Goal: Information Seeking & Learning: Learn about a topic

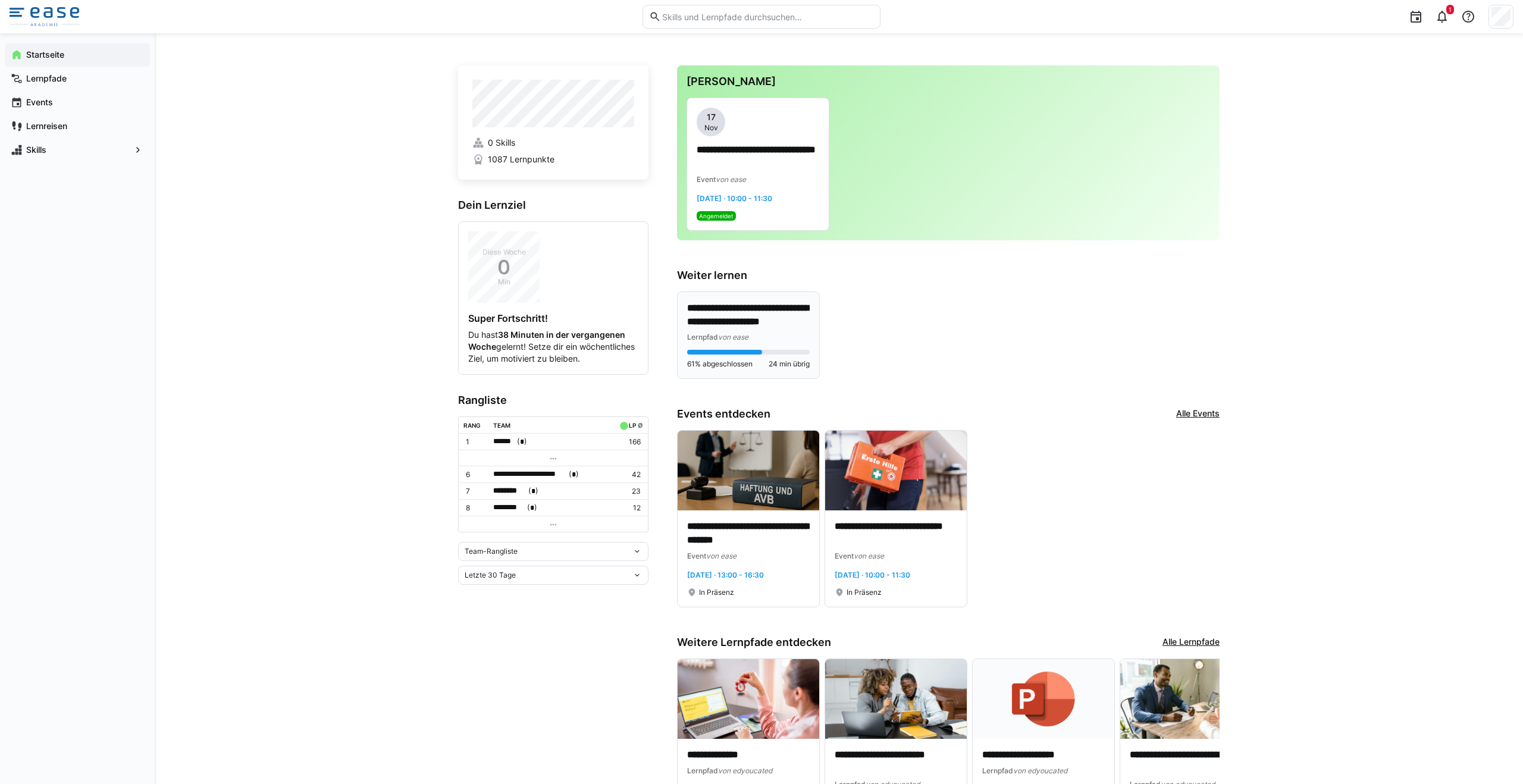
click at [758, 323] on p "**********" at bounding box center [748, 315] width 122 height 27
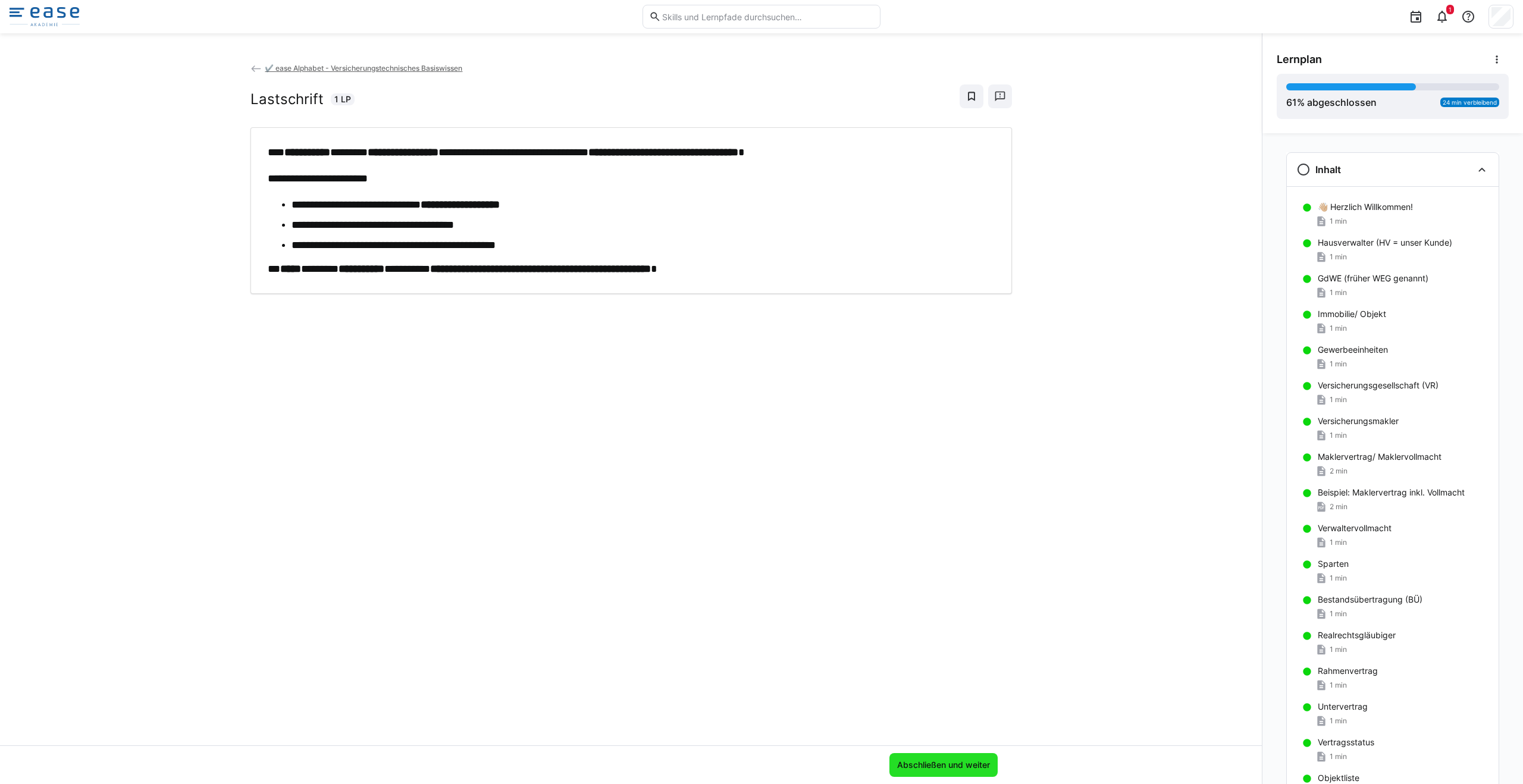
click at [943, 769] on span "Abschließen und weiter" at bounding box center [944, 764] width 96 height 12
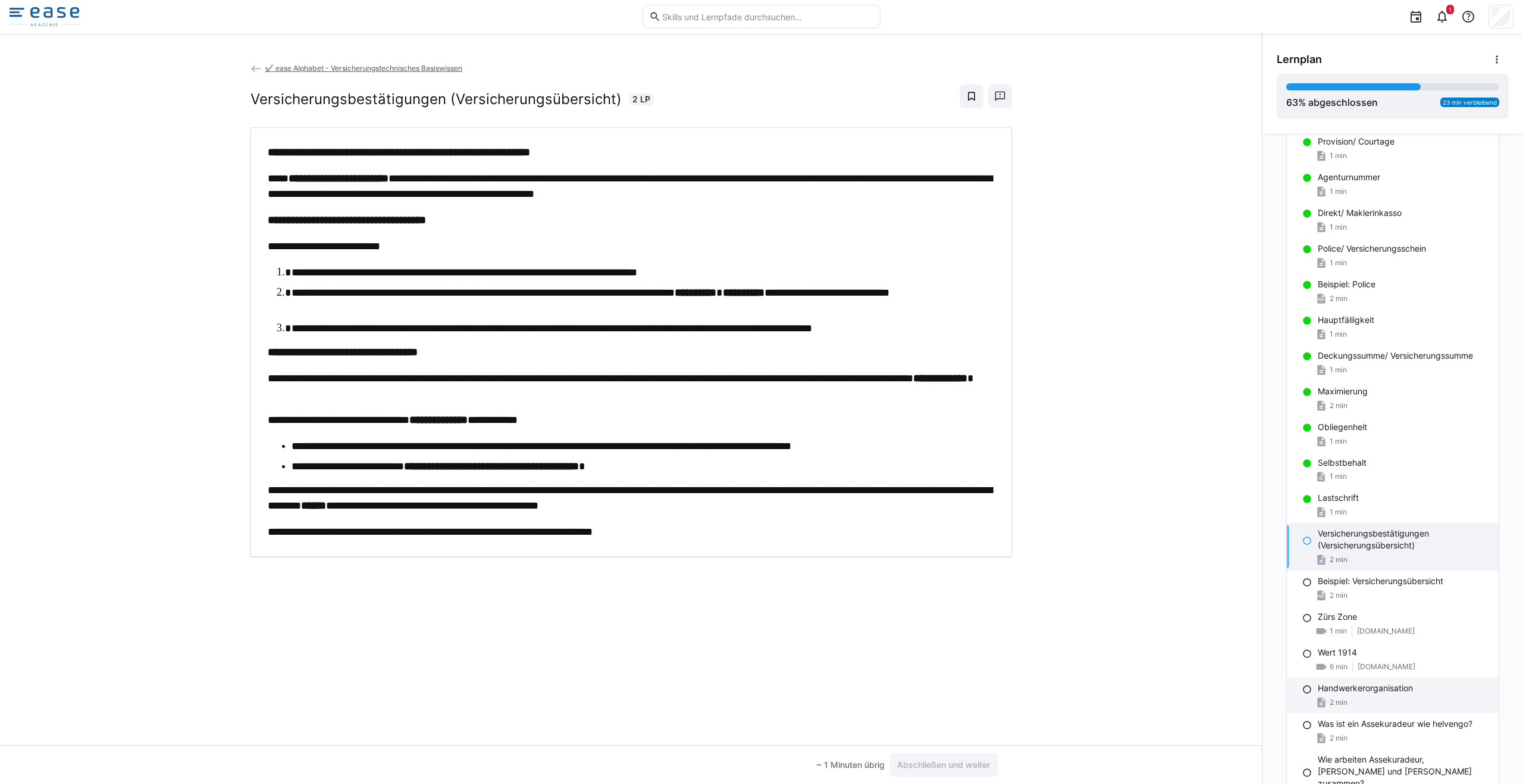
scroll to position [999, 0]
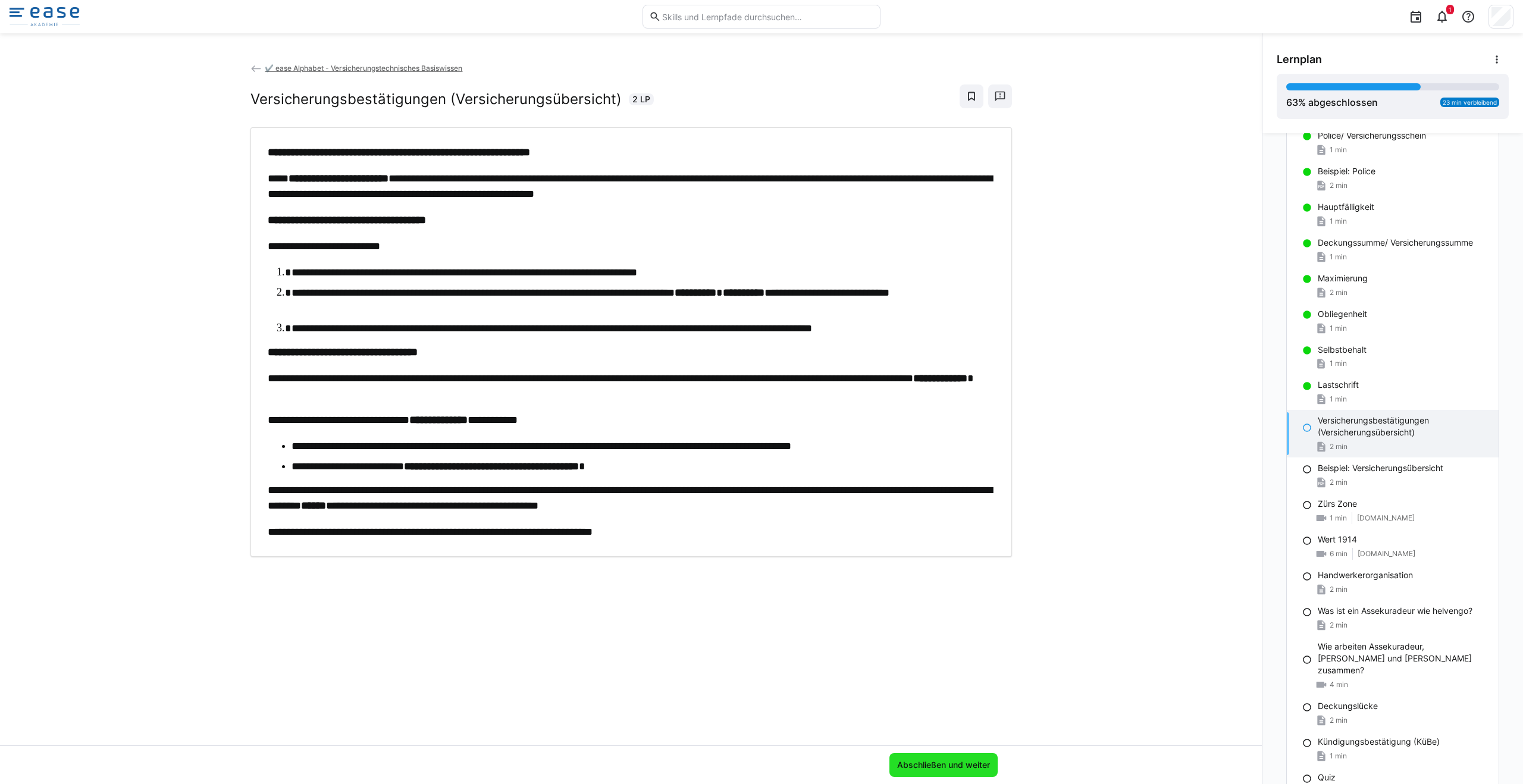
click at [949, 758] on span "Abschließen und weiter" at bounding box center [943, 765] width 108 height 23
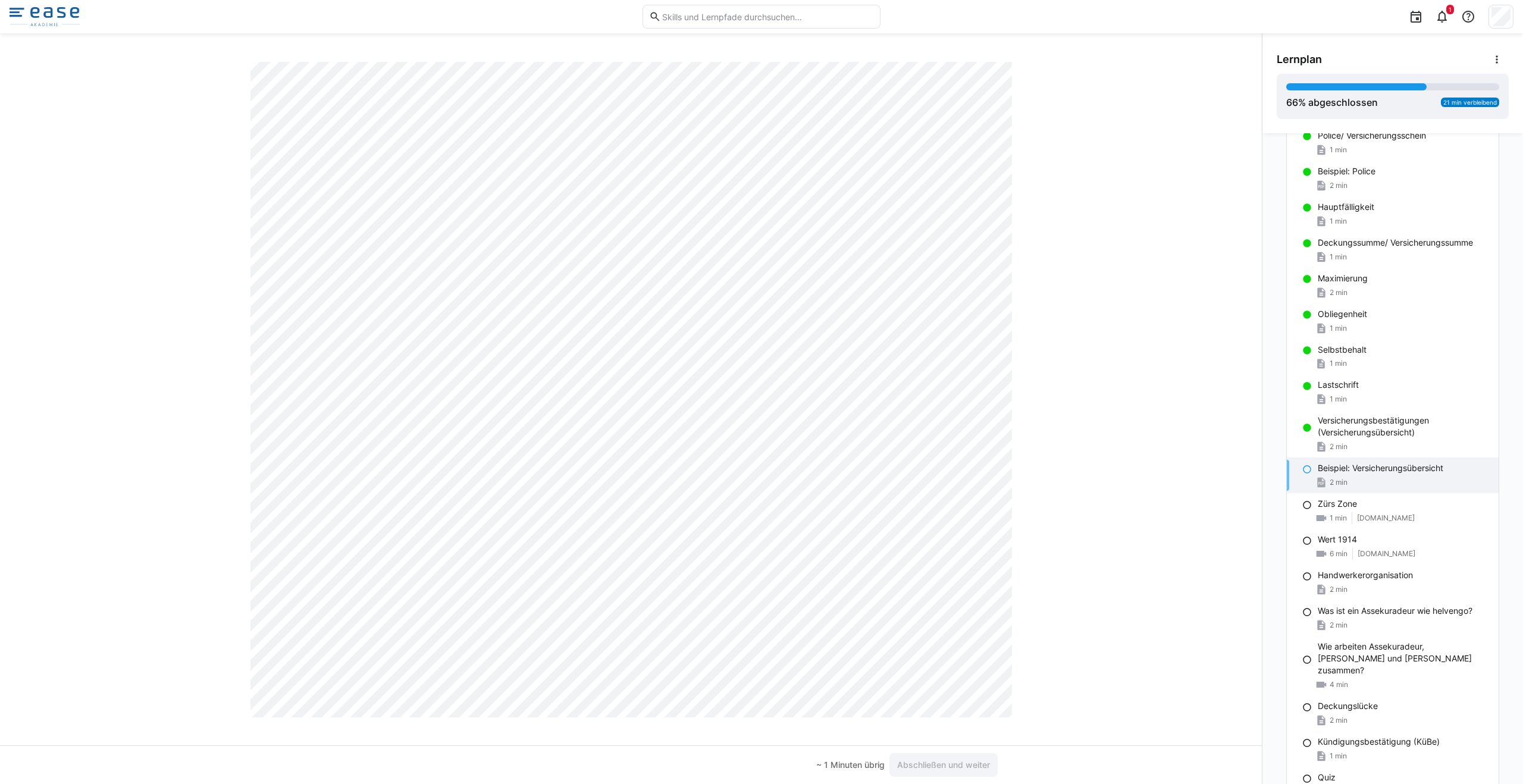
scroll to position [0, 0]
click at [950, 765] on span "Abschließen und weiter" at bounding box center [944, 764] width 96 height 12
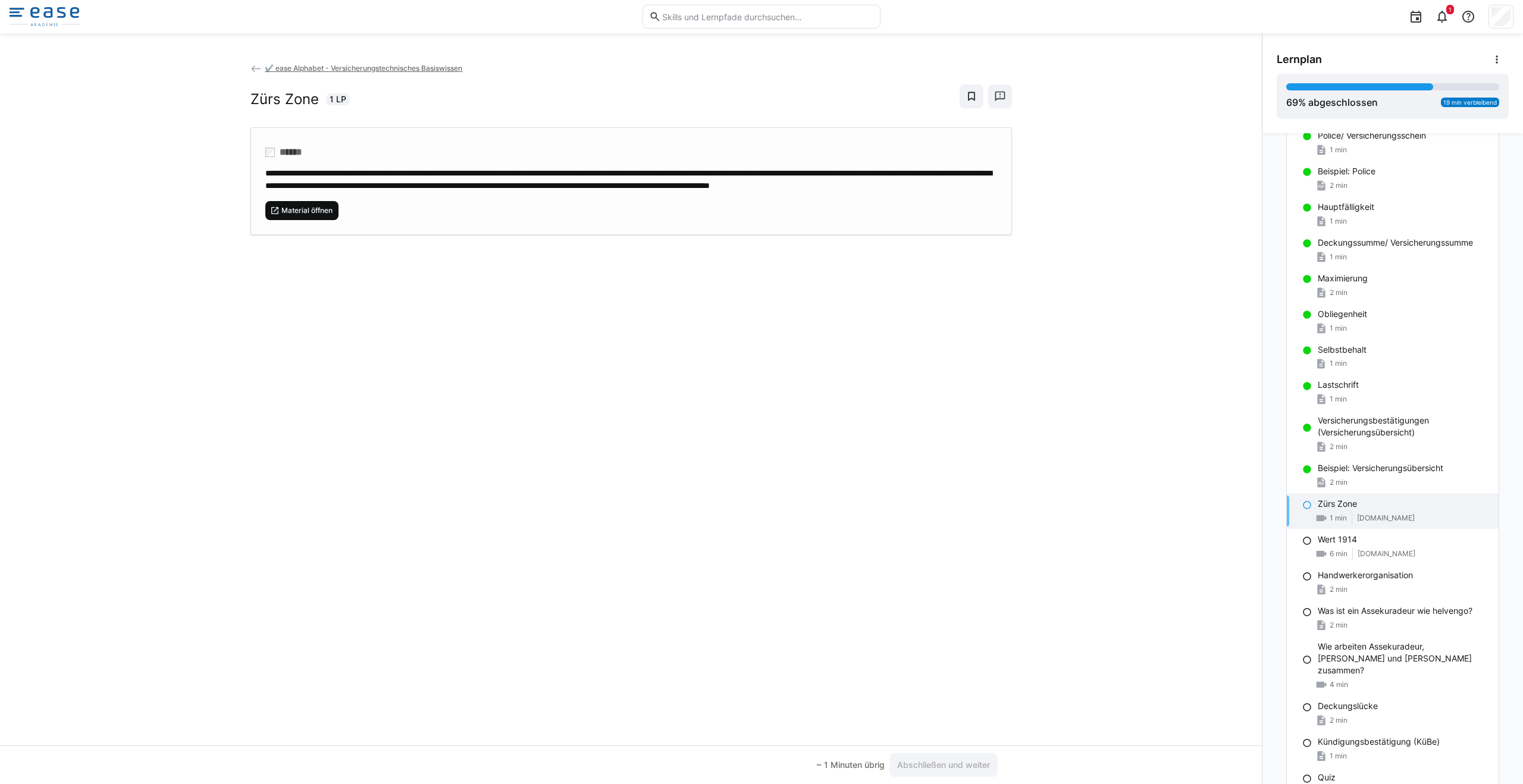
click at [286, 215] on span "Material öffnen" at bounding box center [307, 210] width 54 height 9
click at [926, 754] on span "Abschließen und weiter" at bounding box center [943, 765] width 108 height 23
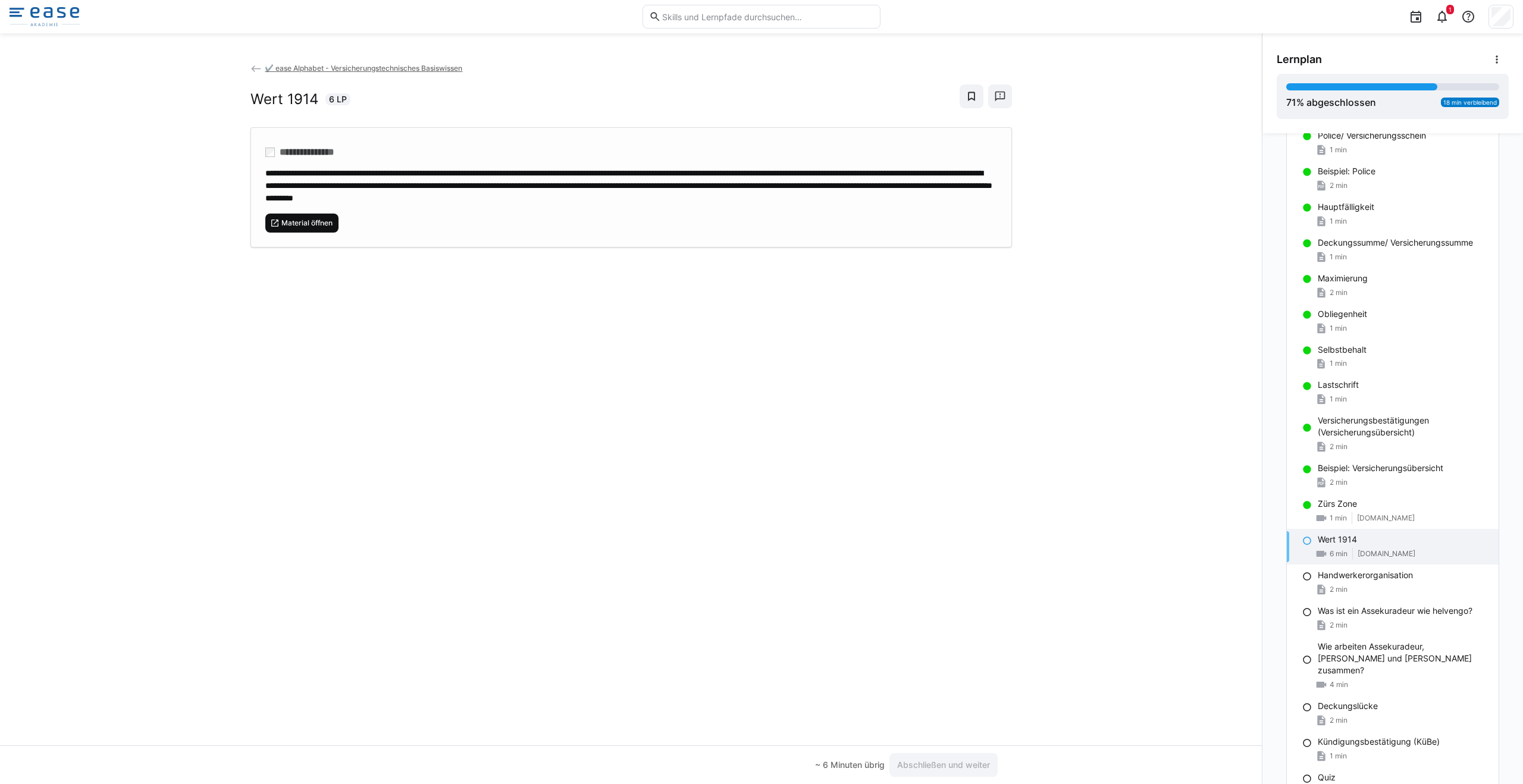
click at [329, 228] on span "Material öffnen" at bounding box center [307, 223] width 54 height 9
drag, startPoint x: 948, startPoint y: 767, endPoint x: 956, endPoint y: 769, distance: 8.2
click at [956, 769] on span "Abschließen und weiter" at bounding box center [944, 764] width 96 height 12
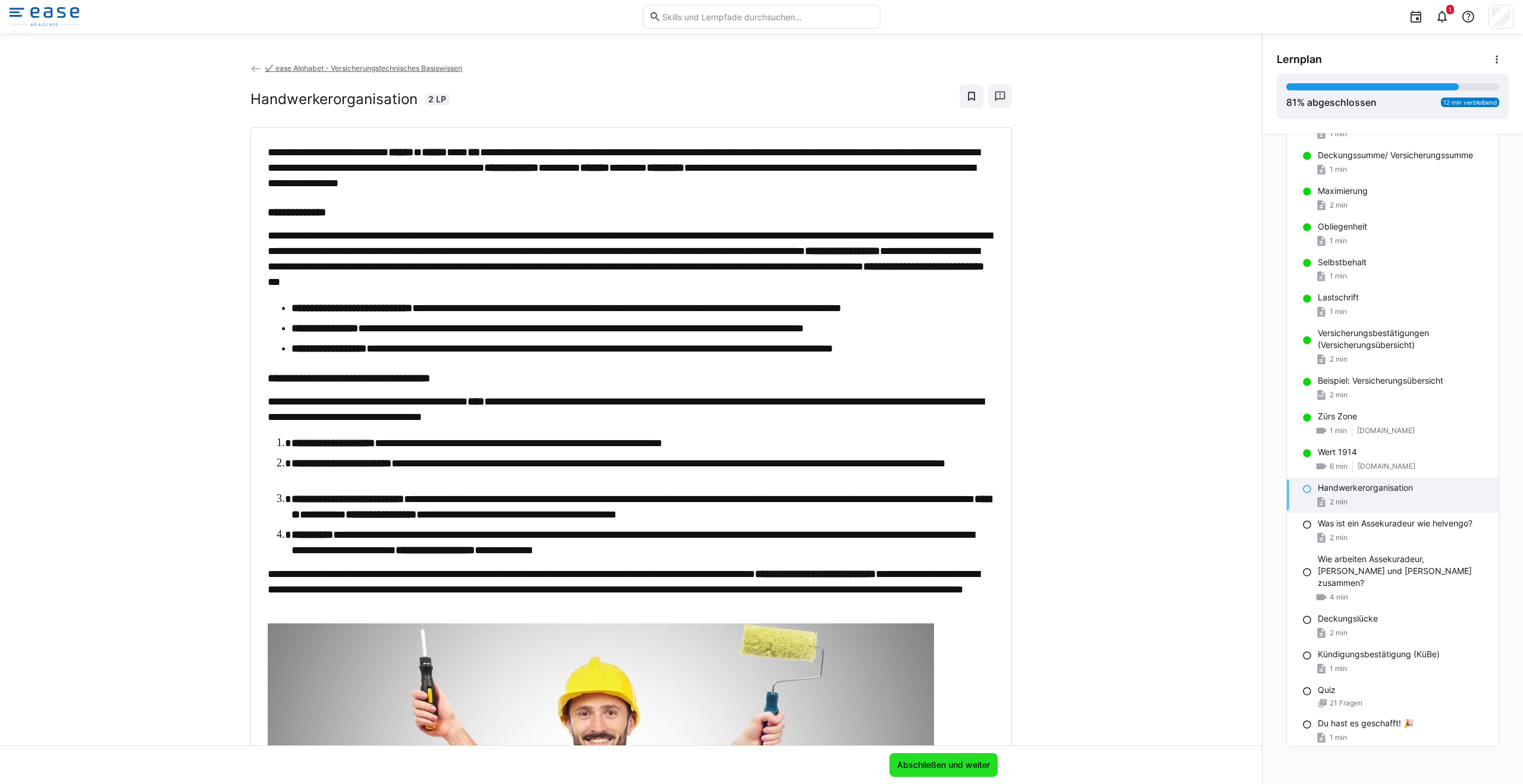
click at [982, 770] on span "Abschließen und weiter" at bounding box center [944, 764] width 96 height 12
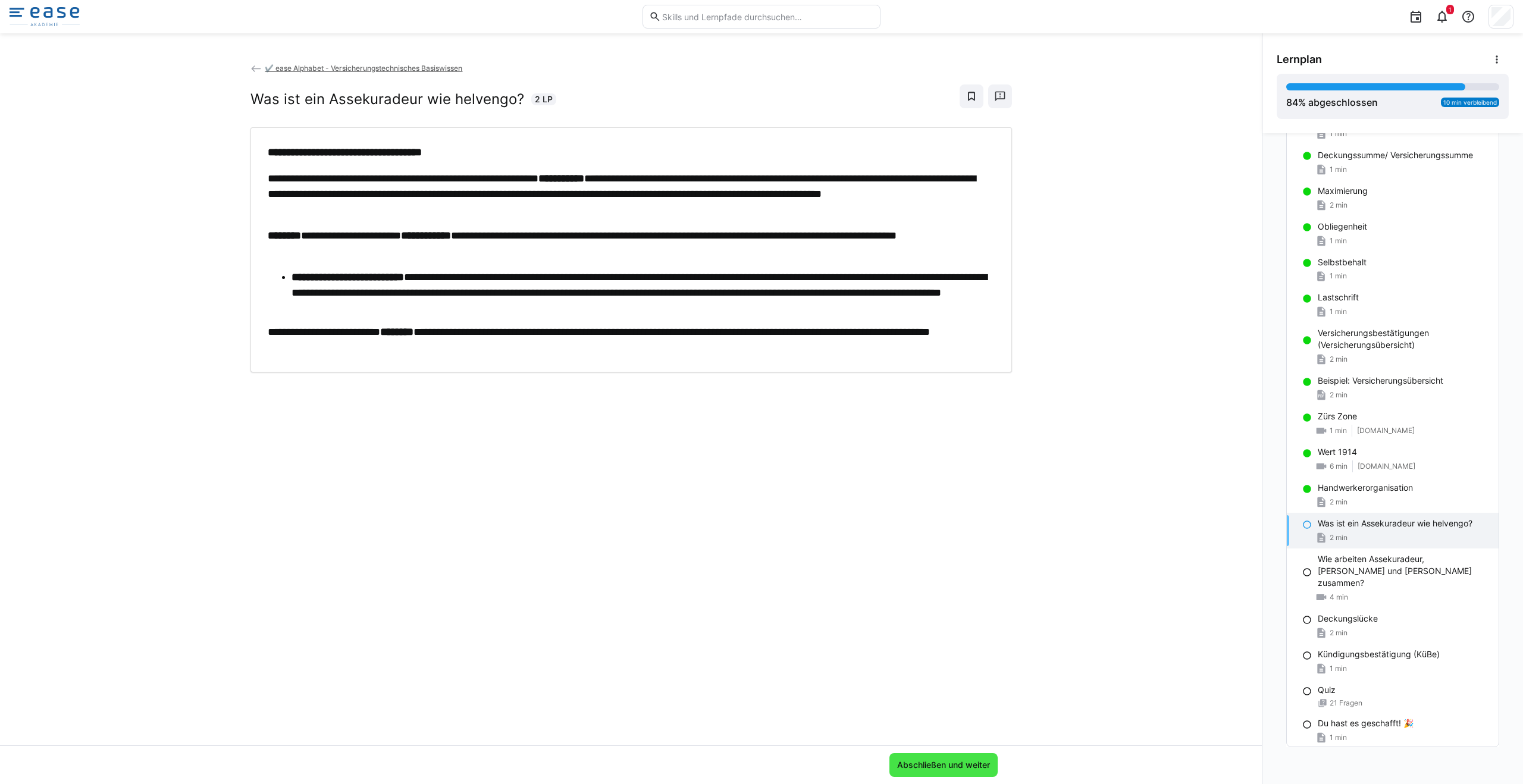
click at [940, 767] on span "Abschließen und weiter" at bounding box center [944, 764] width 96 height 12
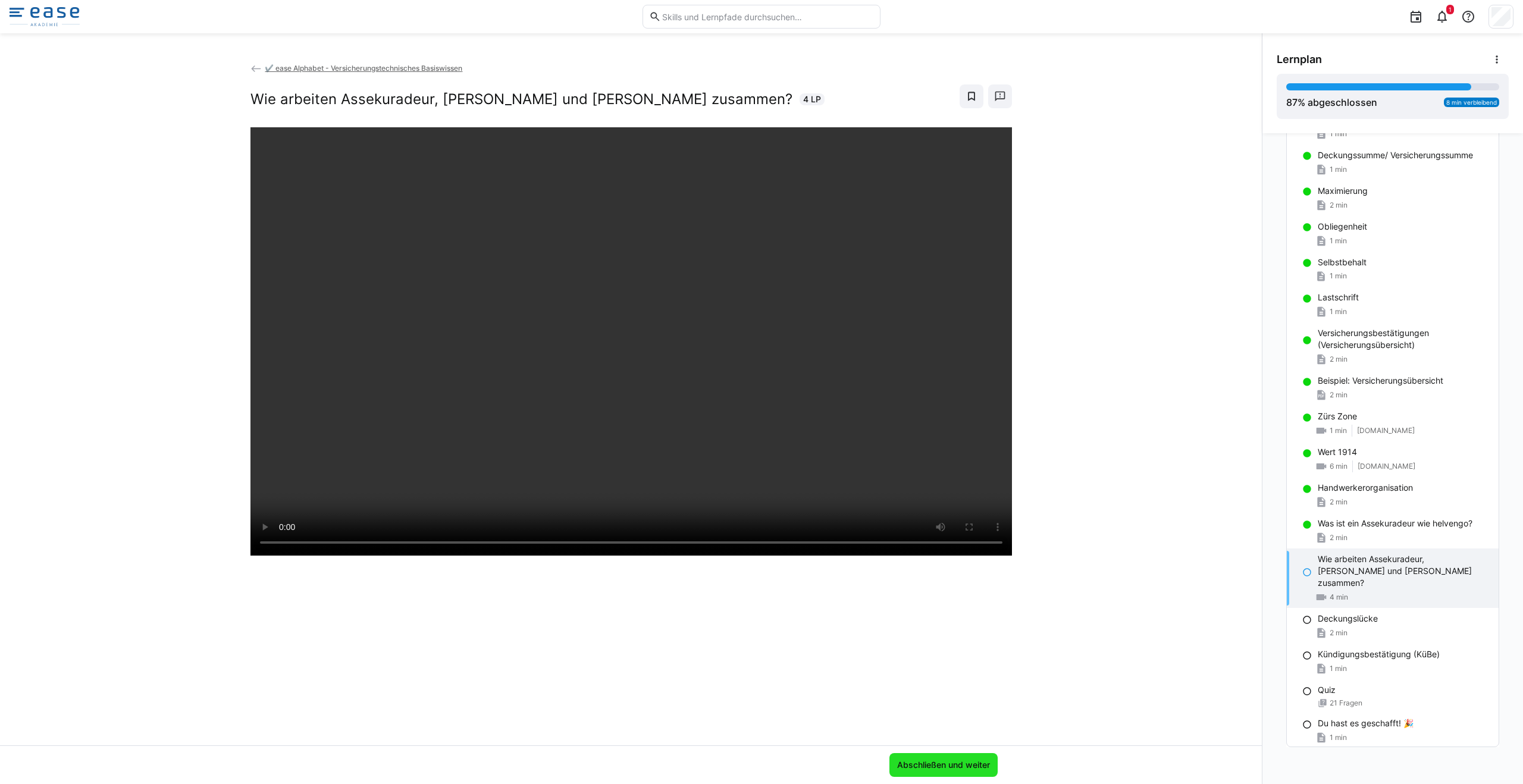
click at [936, 764] on span "Abschließen und weiter" at bounding box center [944, 764] width 96 height 12
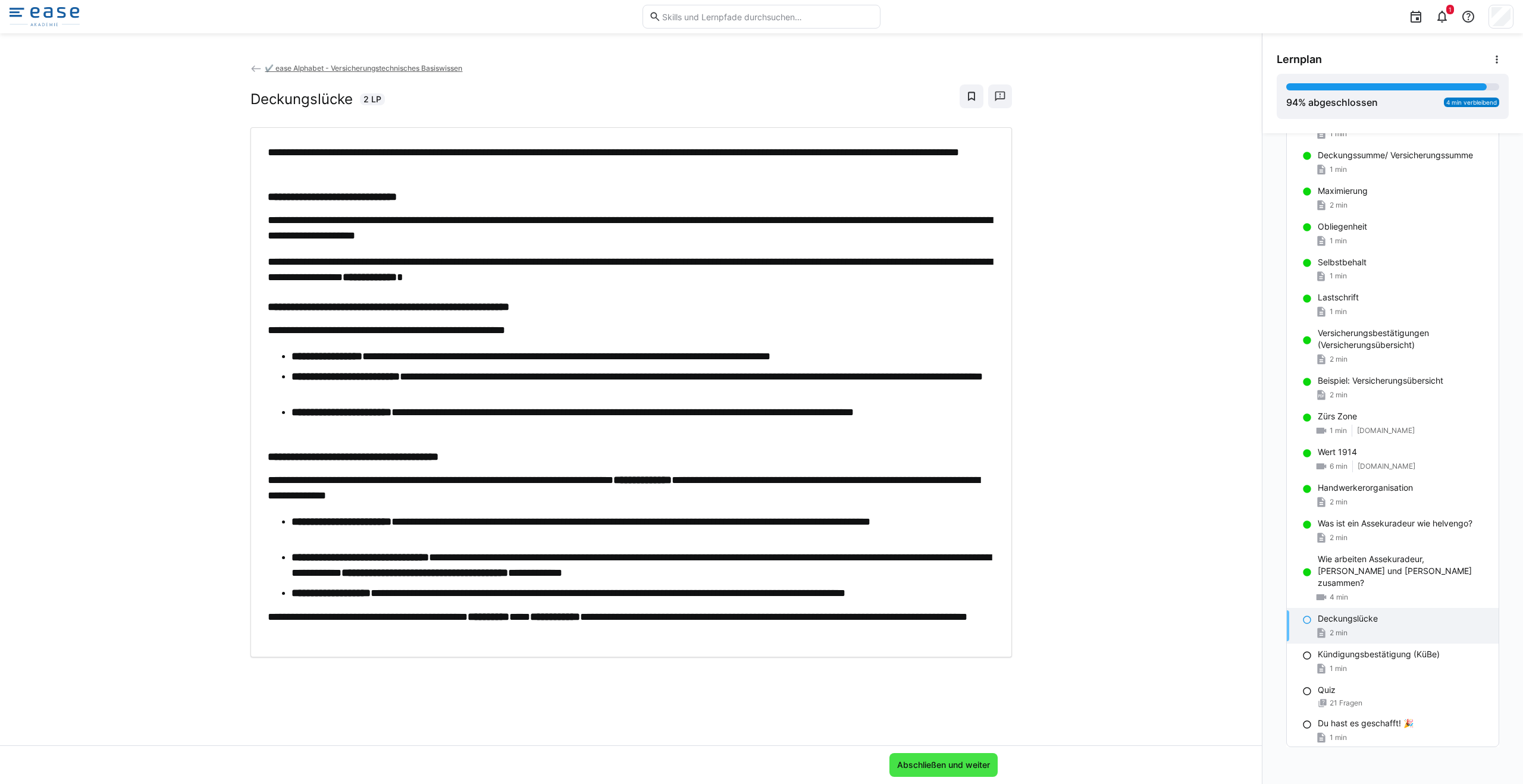
click at [975, 762] on span "Abschließen und weiter" at bounding box center [944, 764] width 96 height 12
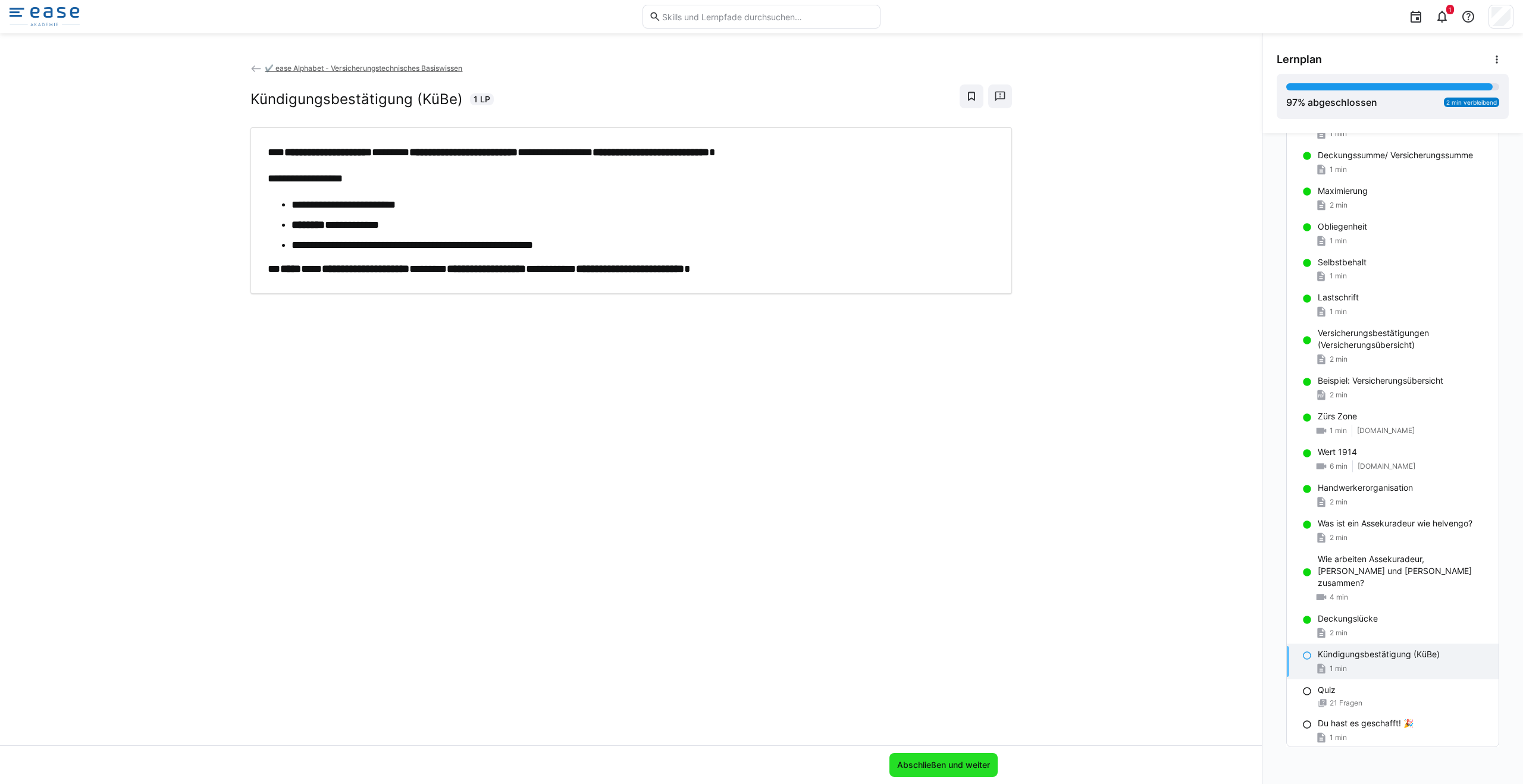
click at [945, 763] on span "Abschließen und weiter" at bounding box center [944, 764] width 96 height 12
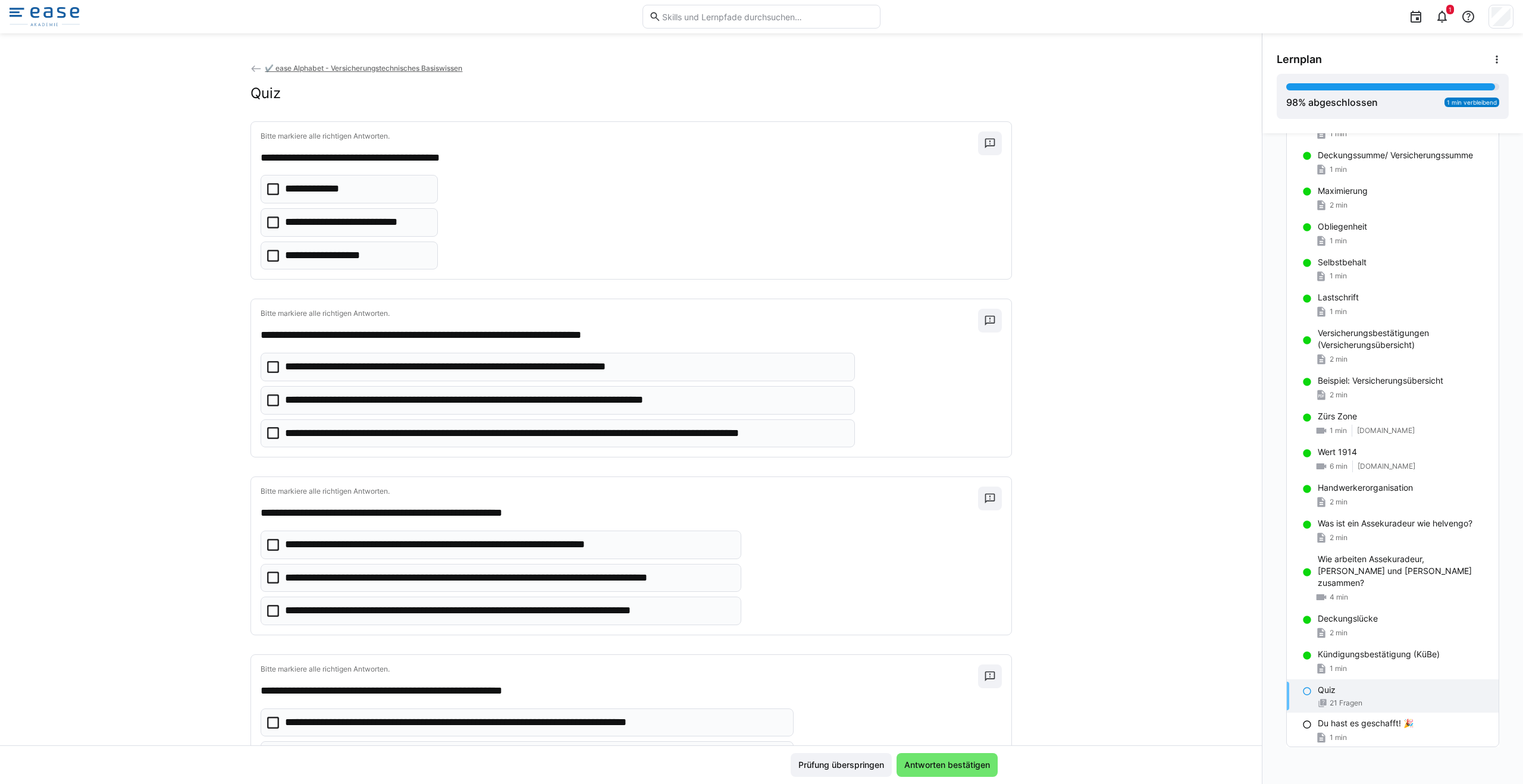
click at [270, 223] on icon at bounding box center [273, 222] width 12 height 12
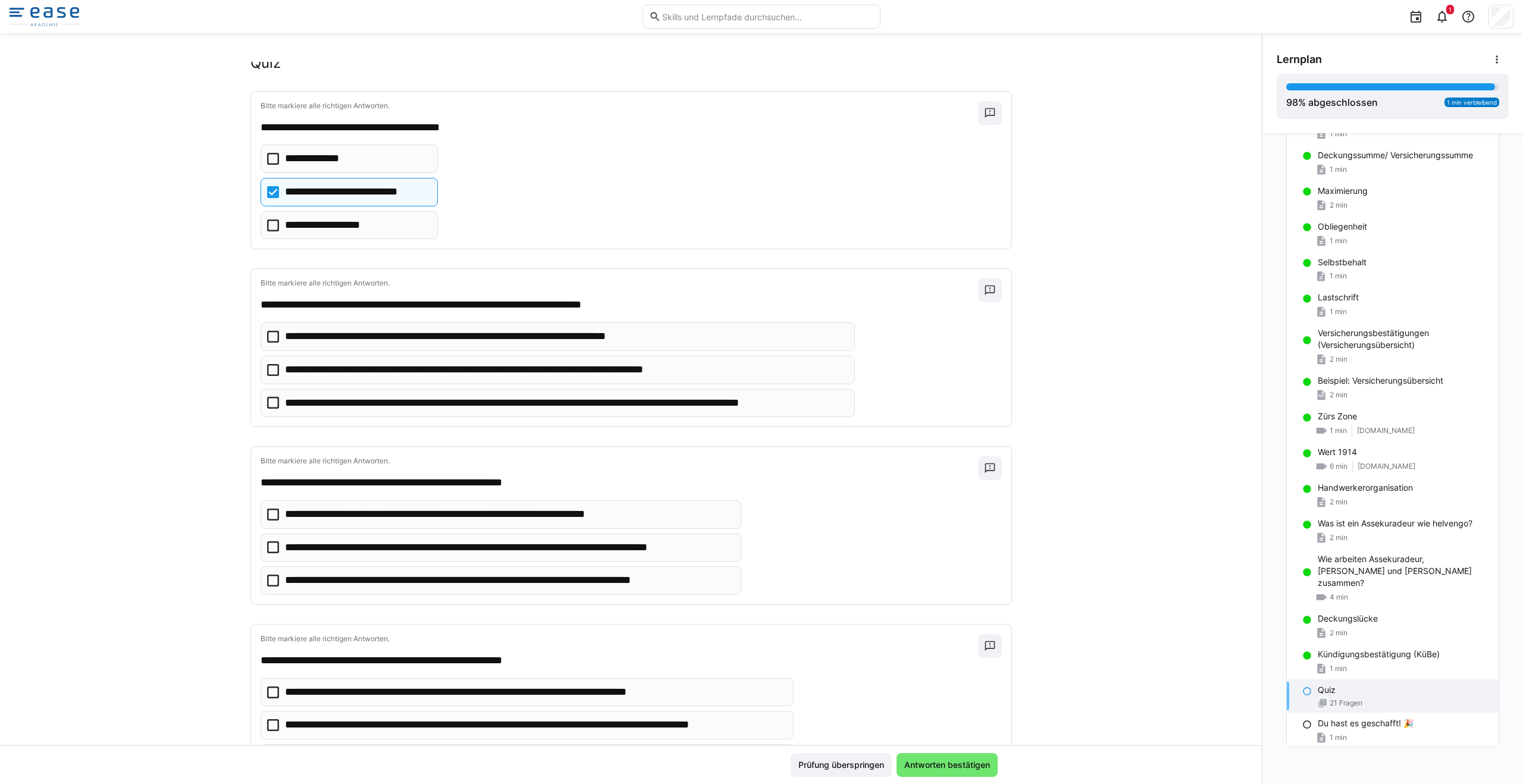
scroll to position [49, 0]
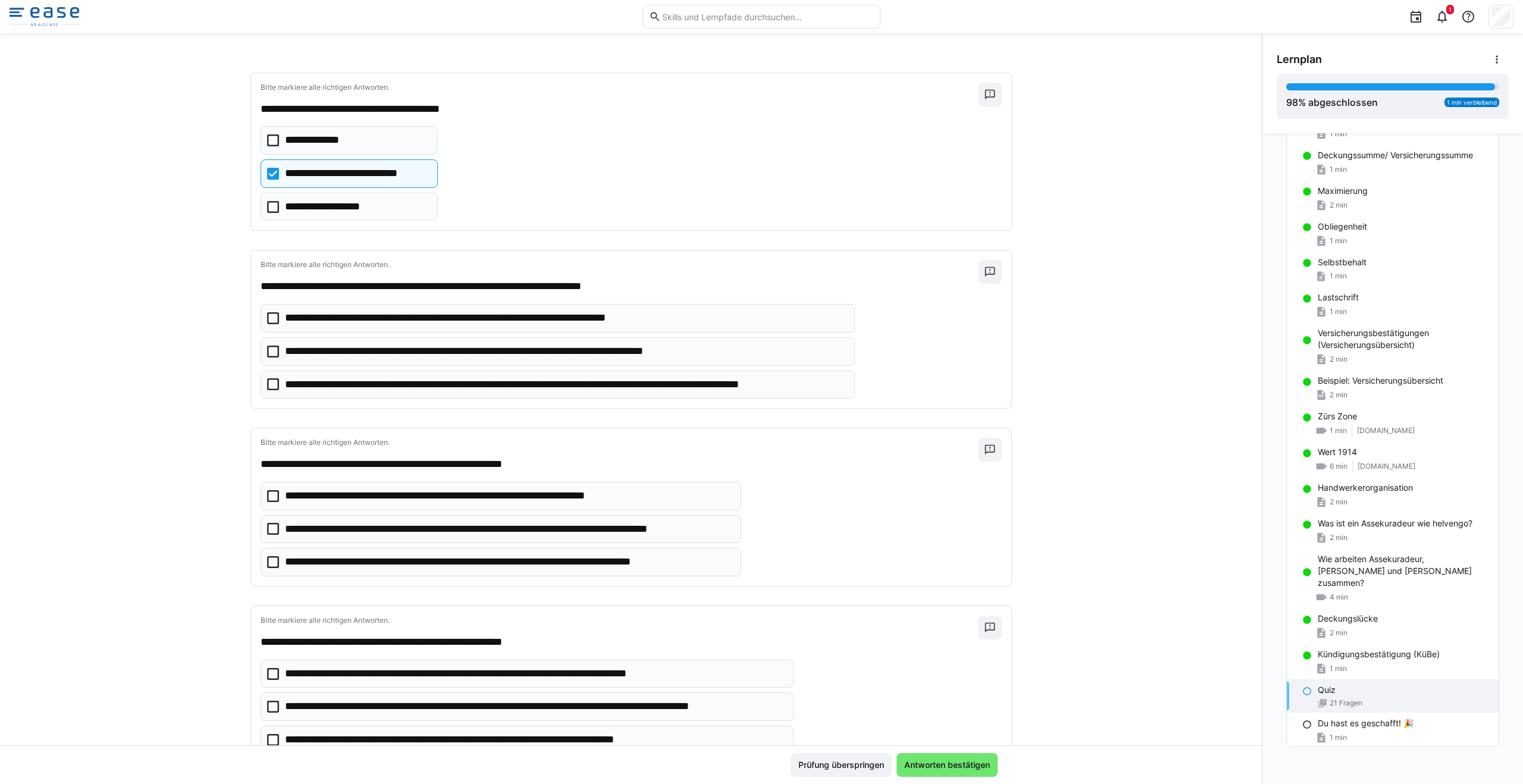
click at [267, 317] on icon at bounding box center [273, 318] width 12 height 12
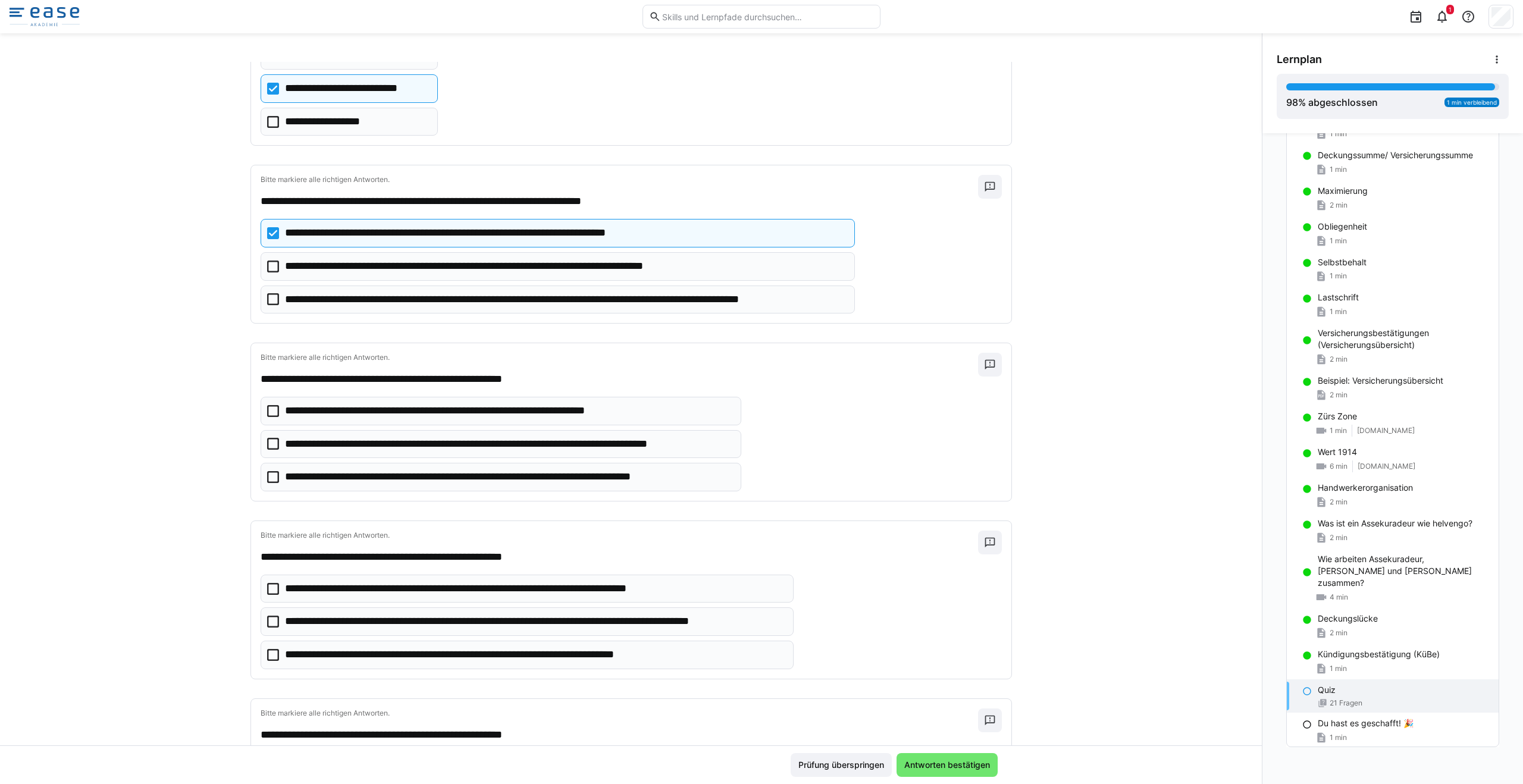
scroll to position [137, 0]
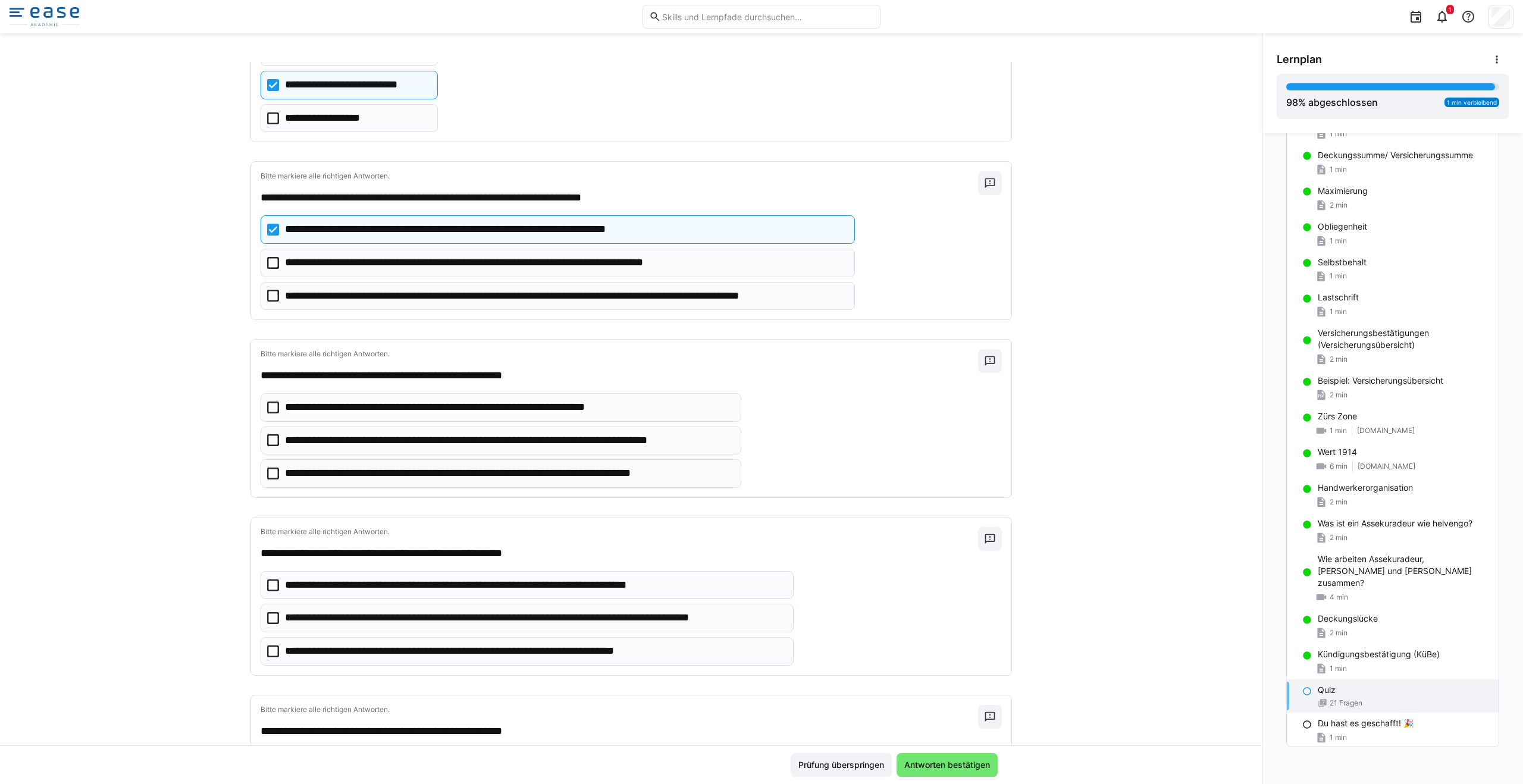
click at [269, 475] on icon at bounding box center [273, 473] width 12 height 12
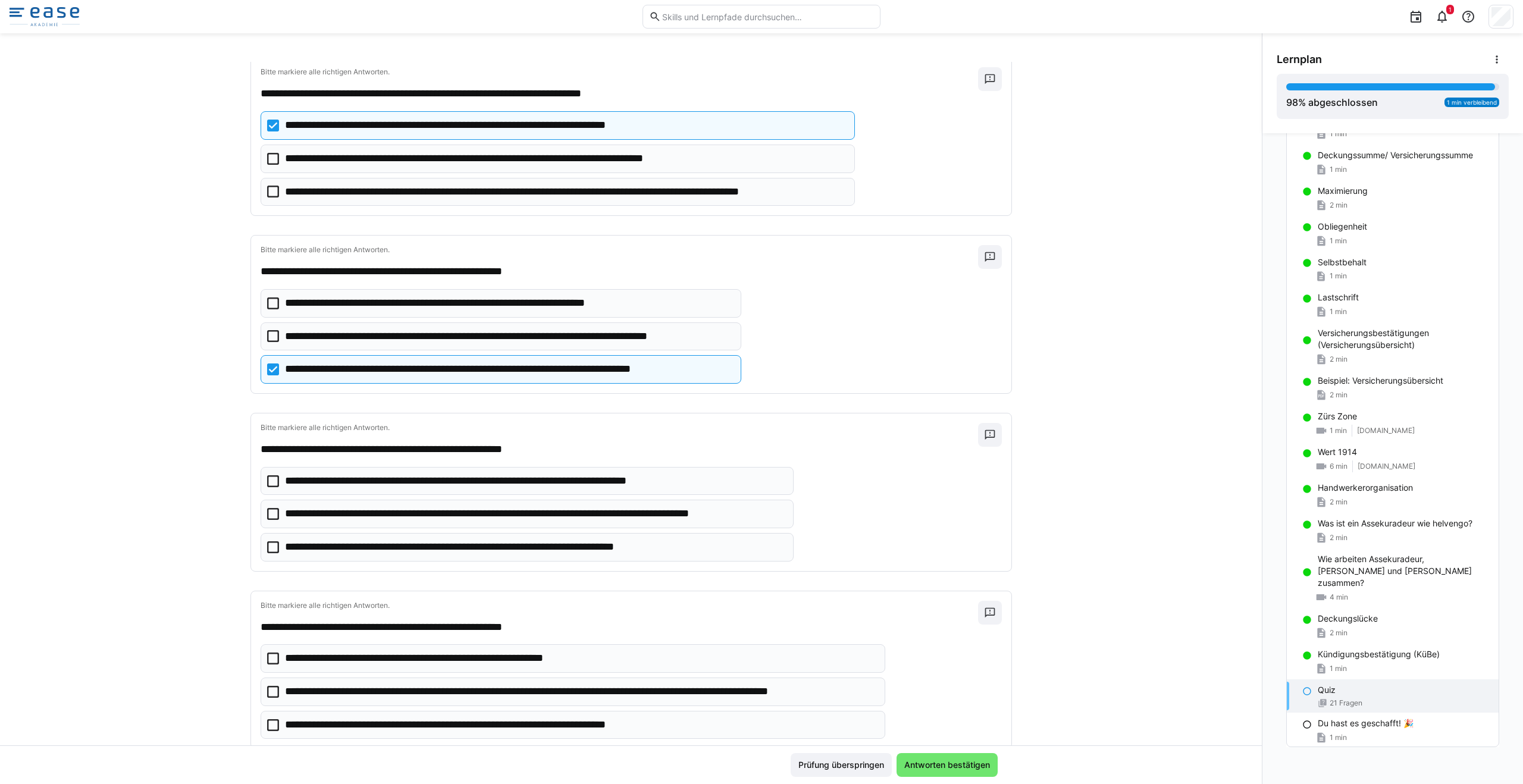
scroll to position [245, 0]
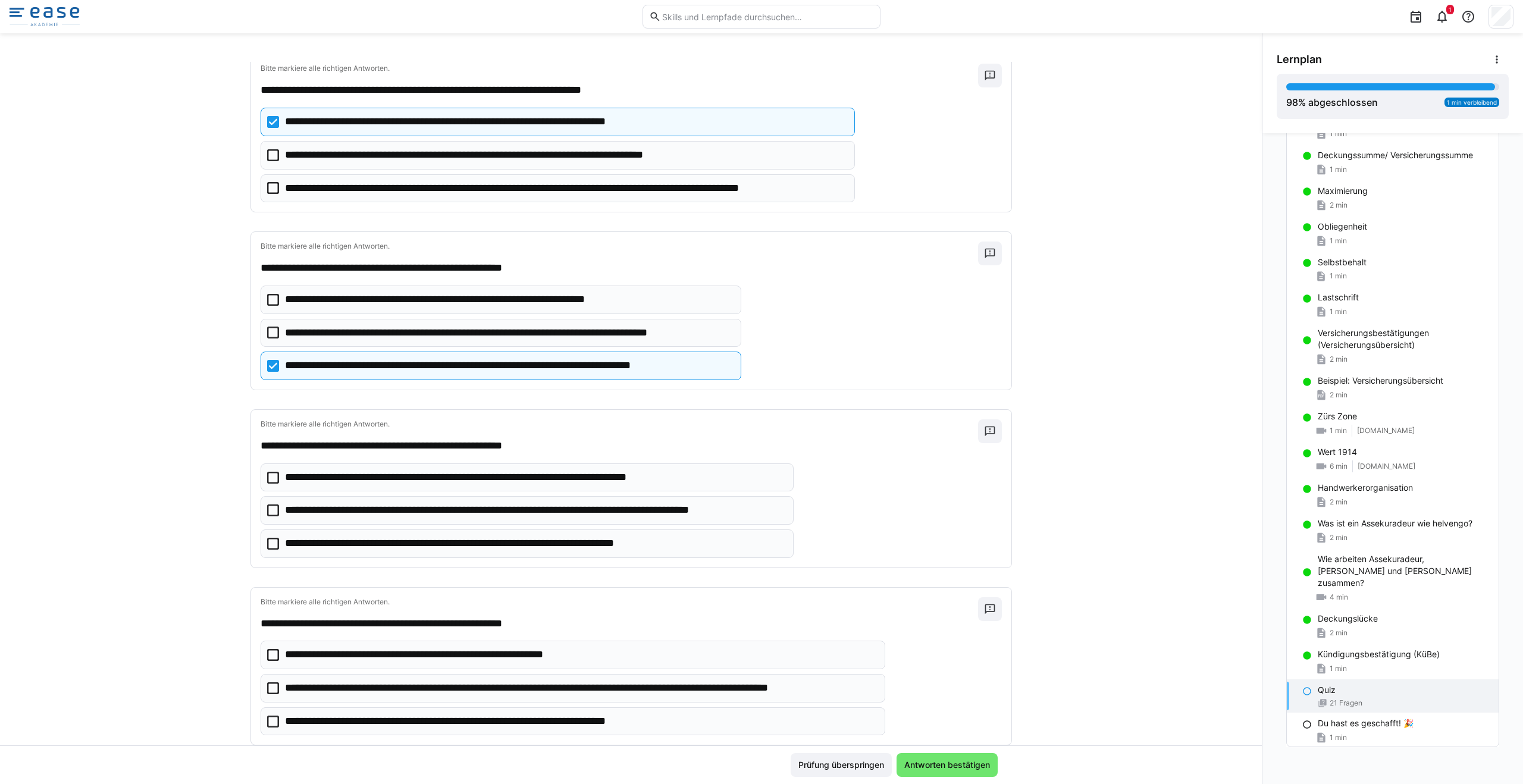
click at [267, 337] on icon at bounding box center [273, 332] width 12 height 12
click at [271, 510] on icon at bounding box center [273, 510] width 12 height 12
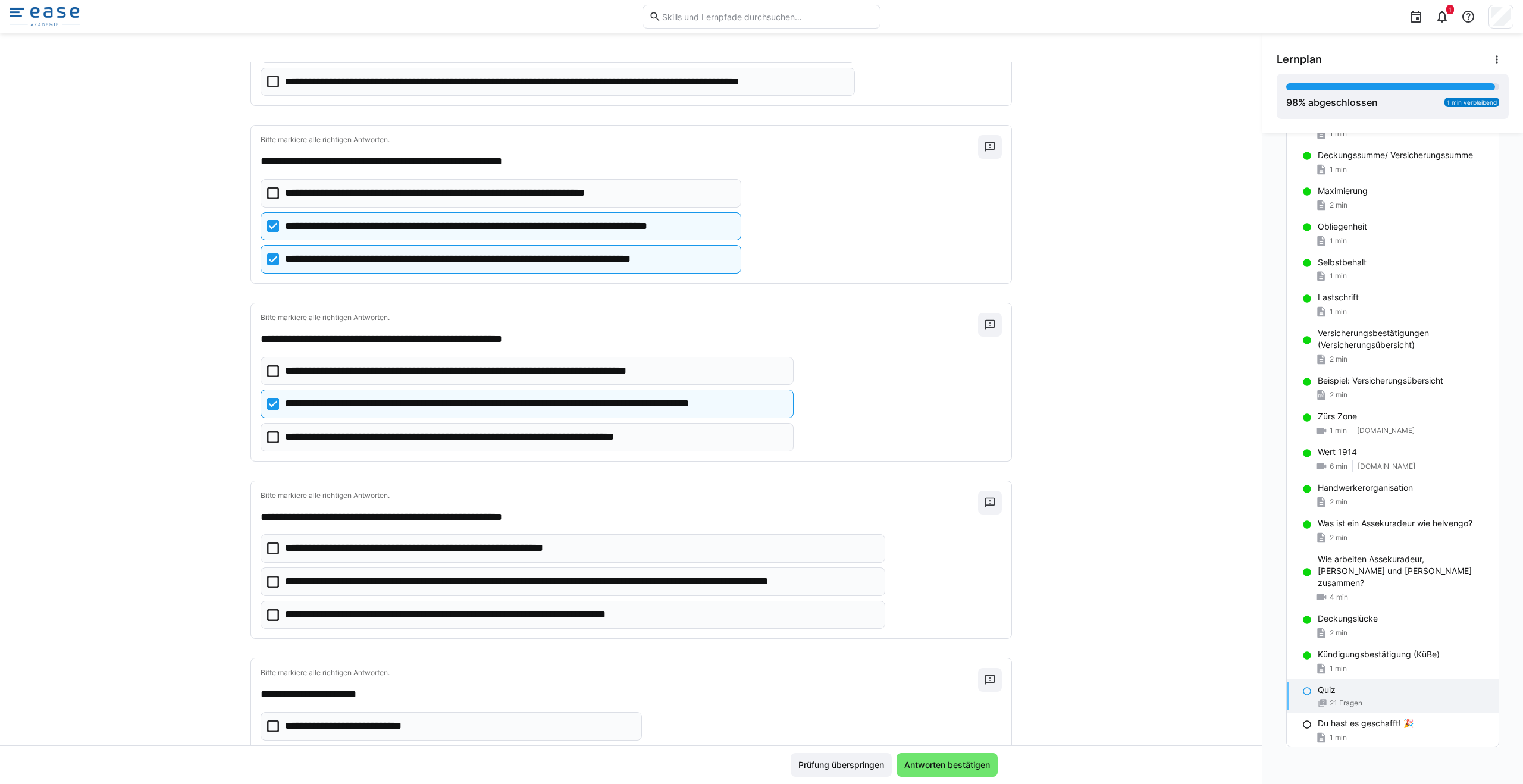
scroll to position [357, 0]
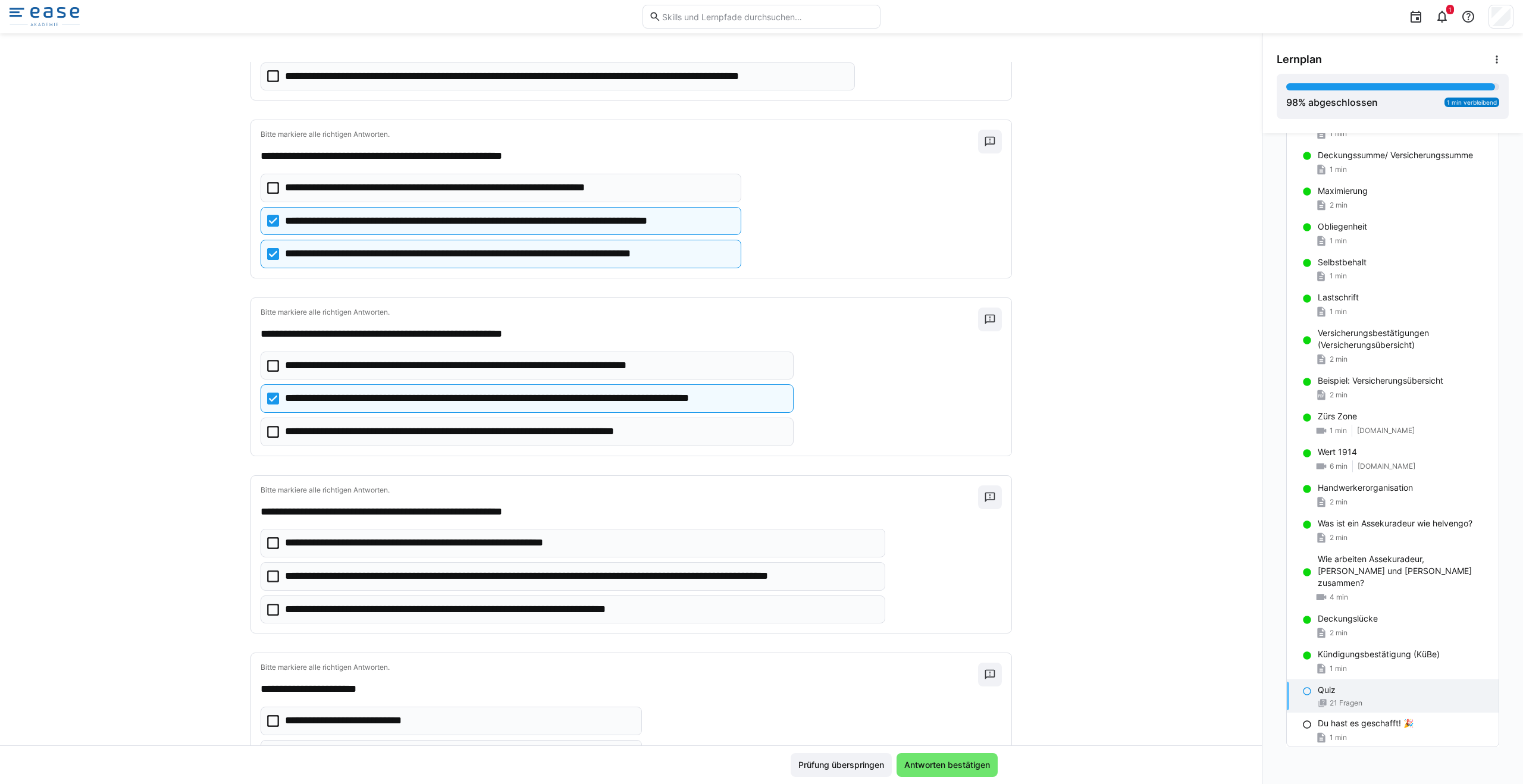
click at [267, 573] on icon at bounding box center [273, 576] width 12 height 12
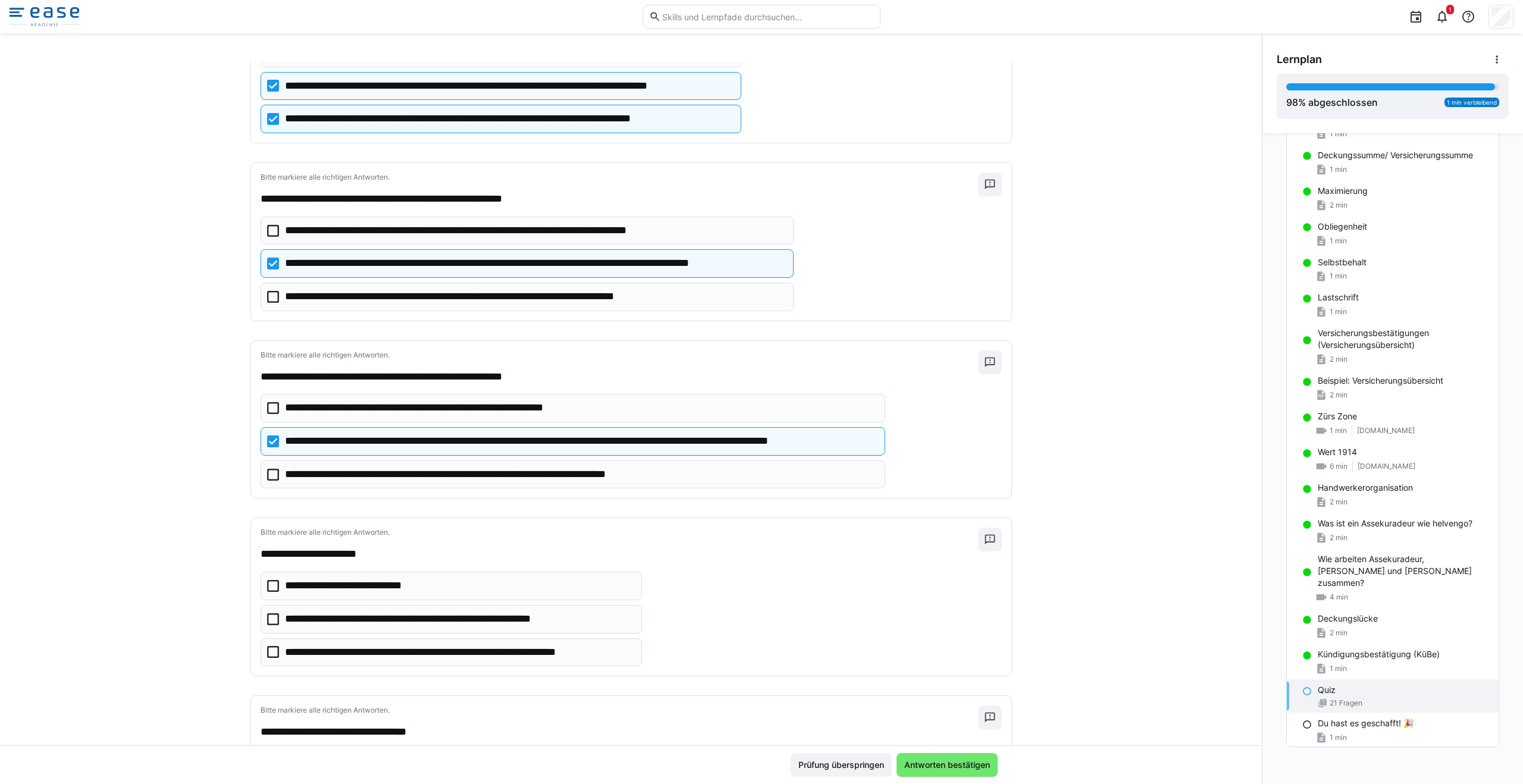
scroll to position [494, 0]
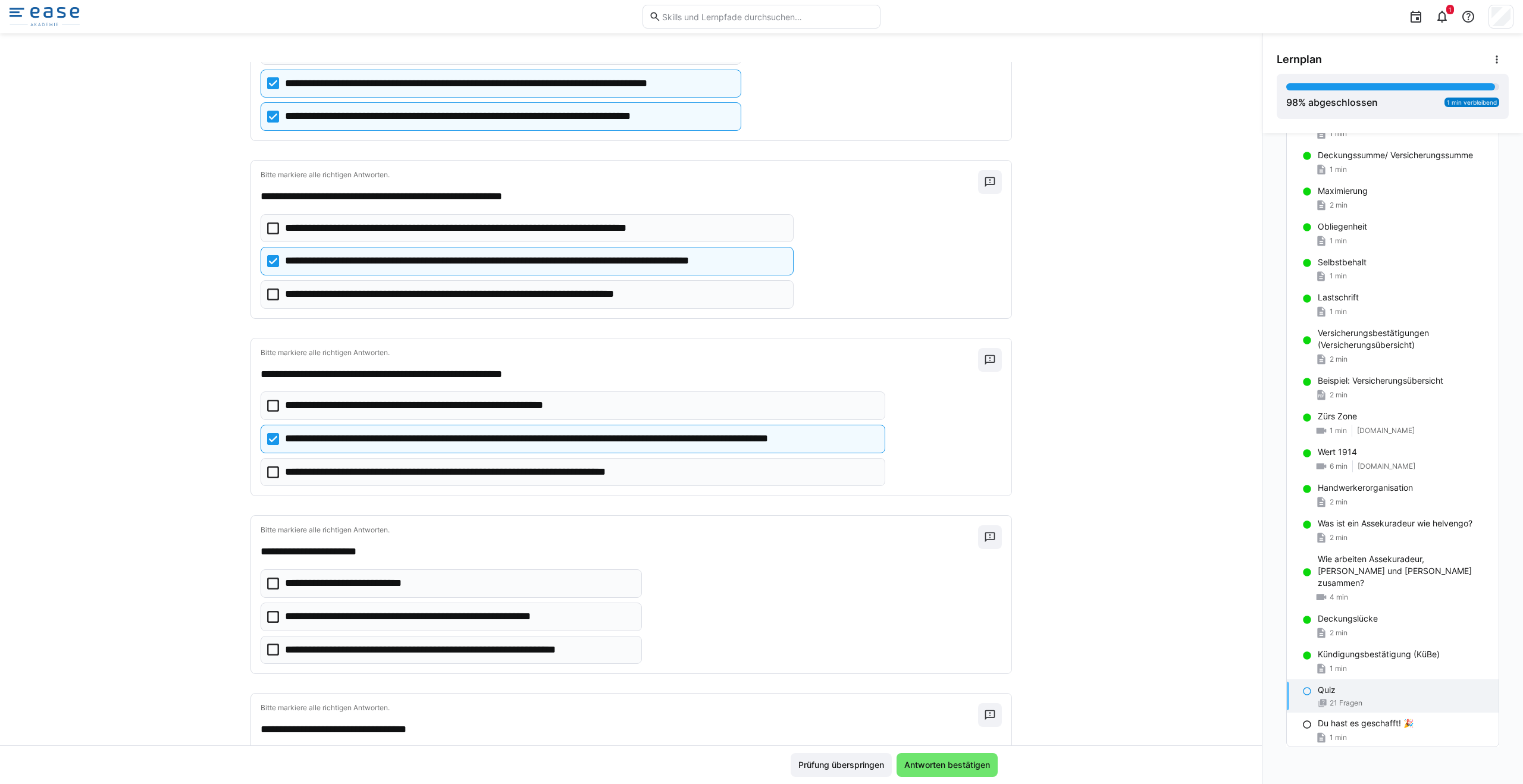
click at [267, 653] on icon at bounding box center [273, 649] width 12 height 12
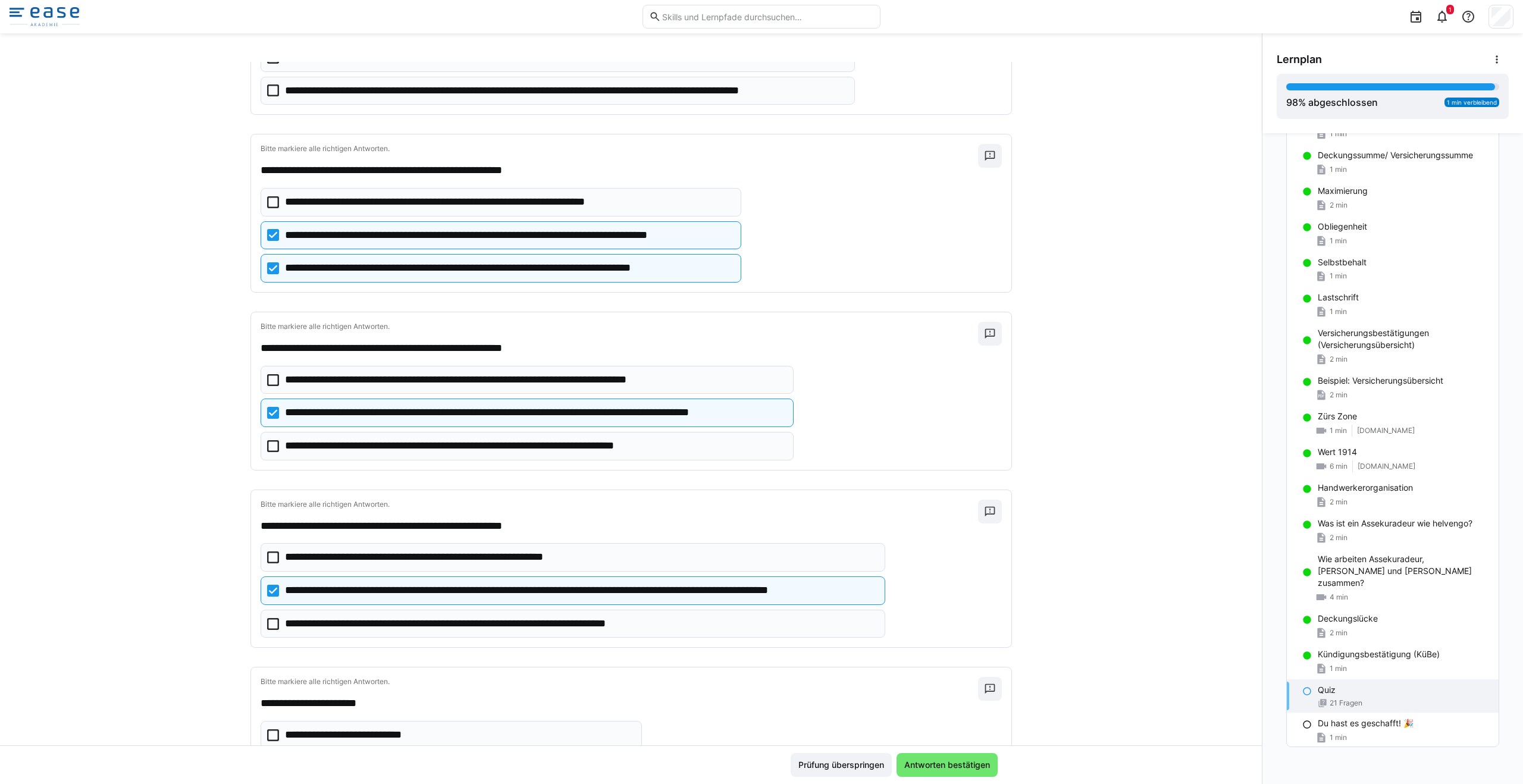
scroll to position [360, 0]
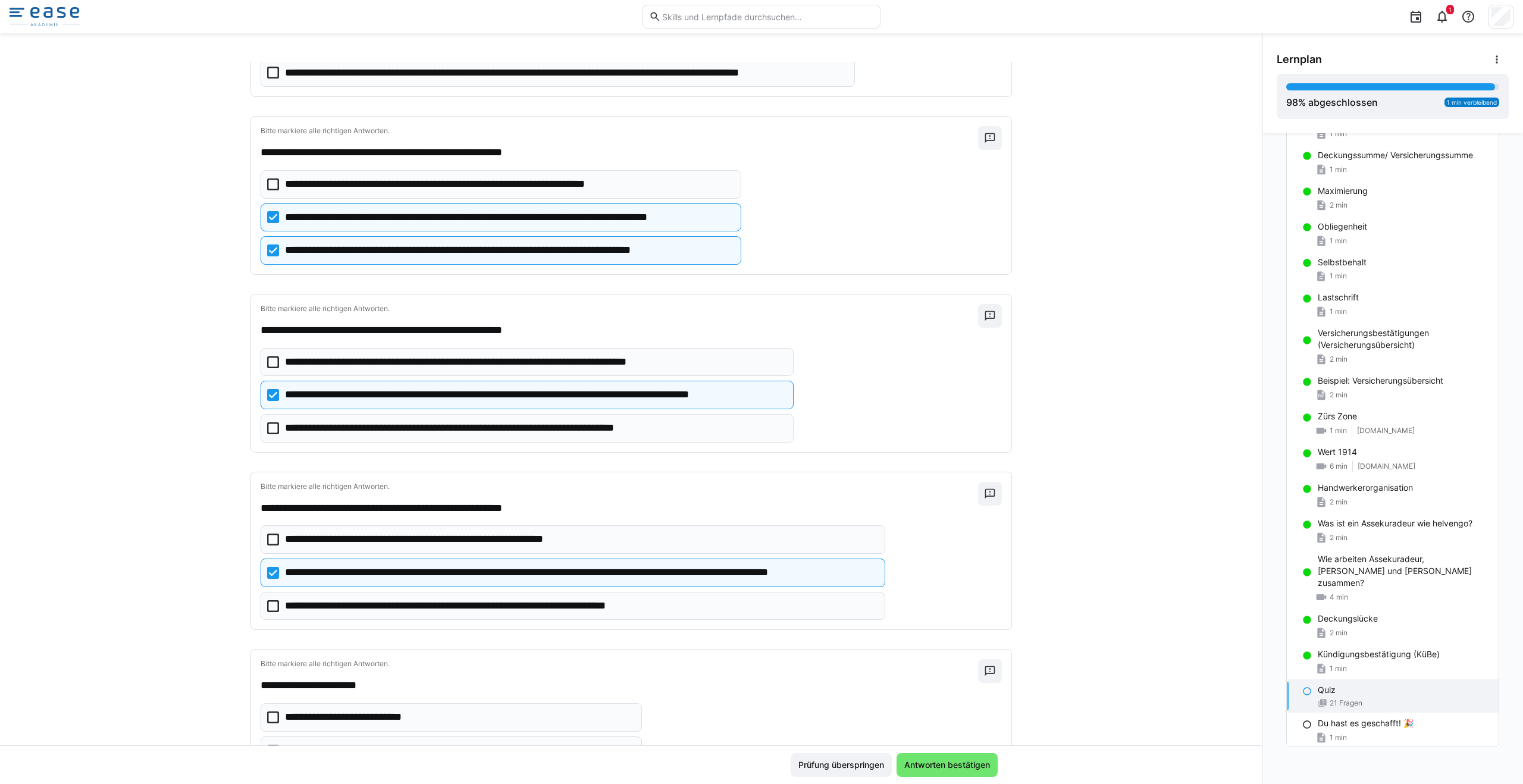
click at [270, 218] on icon at bounding box center [273, 216] width 12 height 12
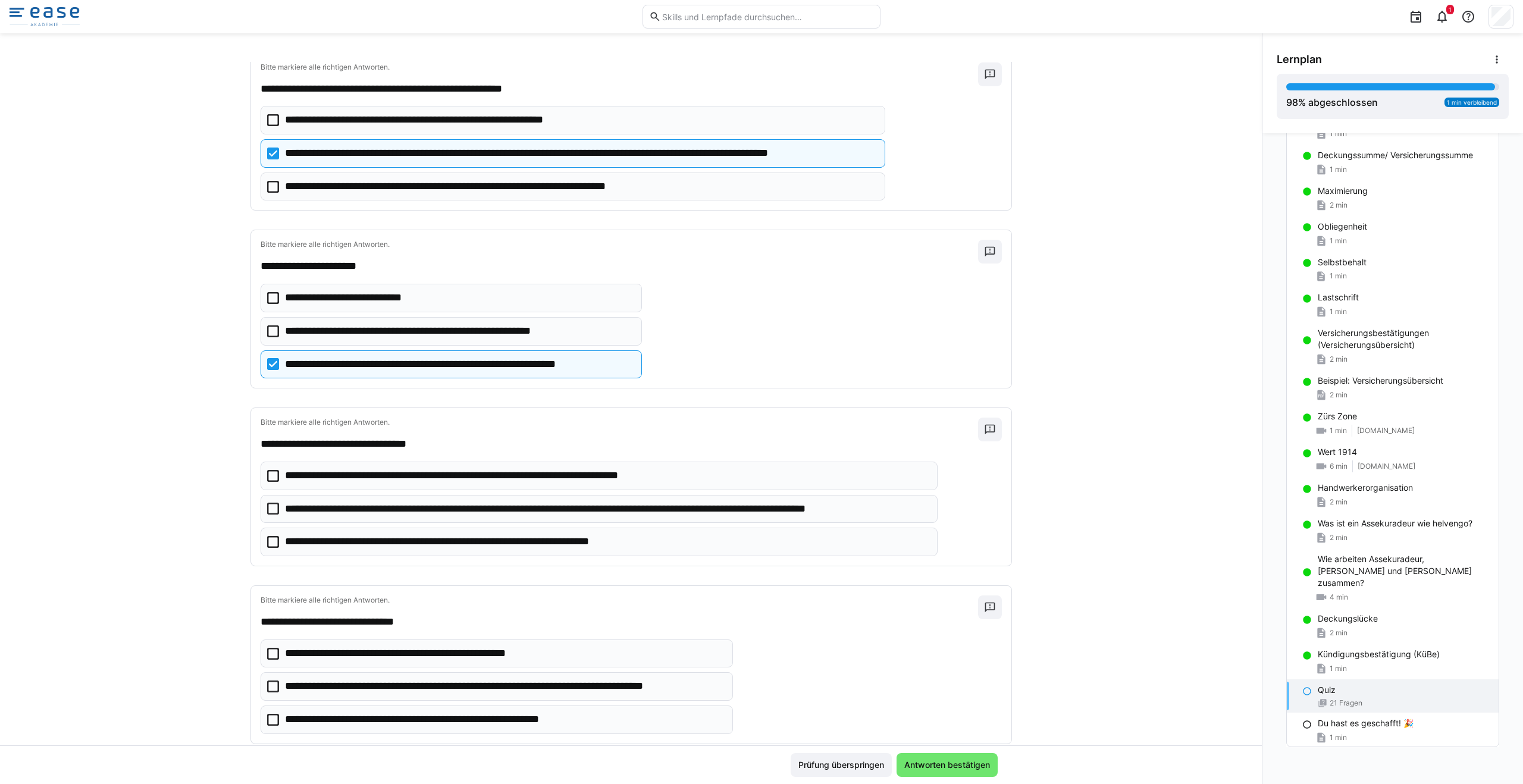
scroll to position [782, 0]
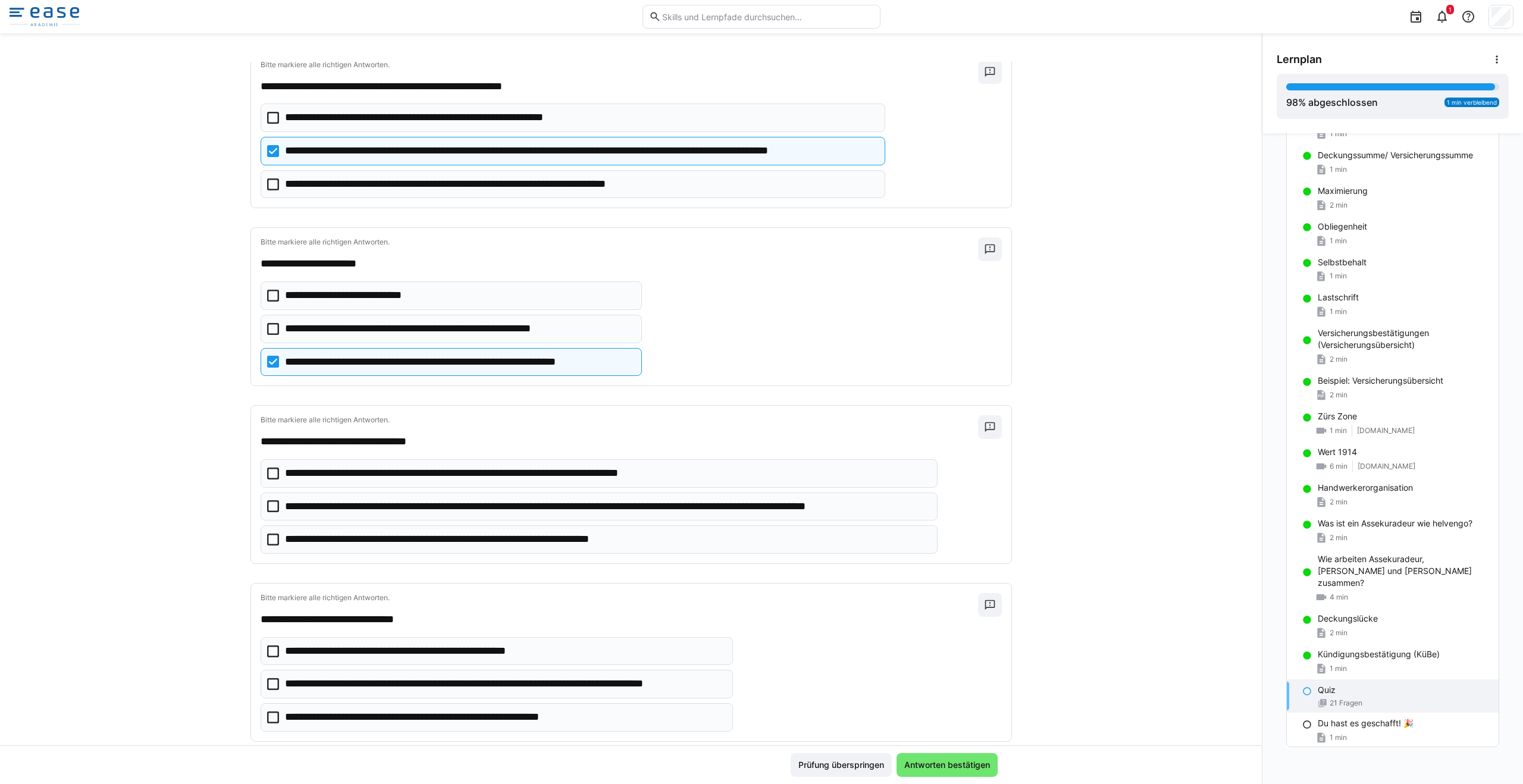
click at [267, 509] on icon at bounding box center [273, 506] width 12 height 12
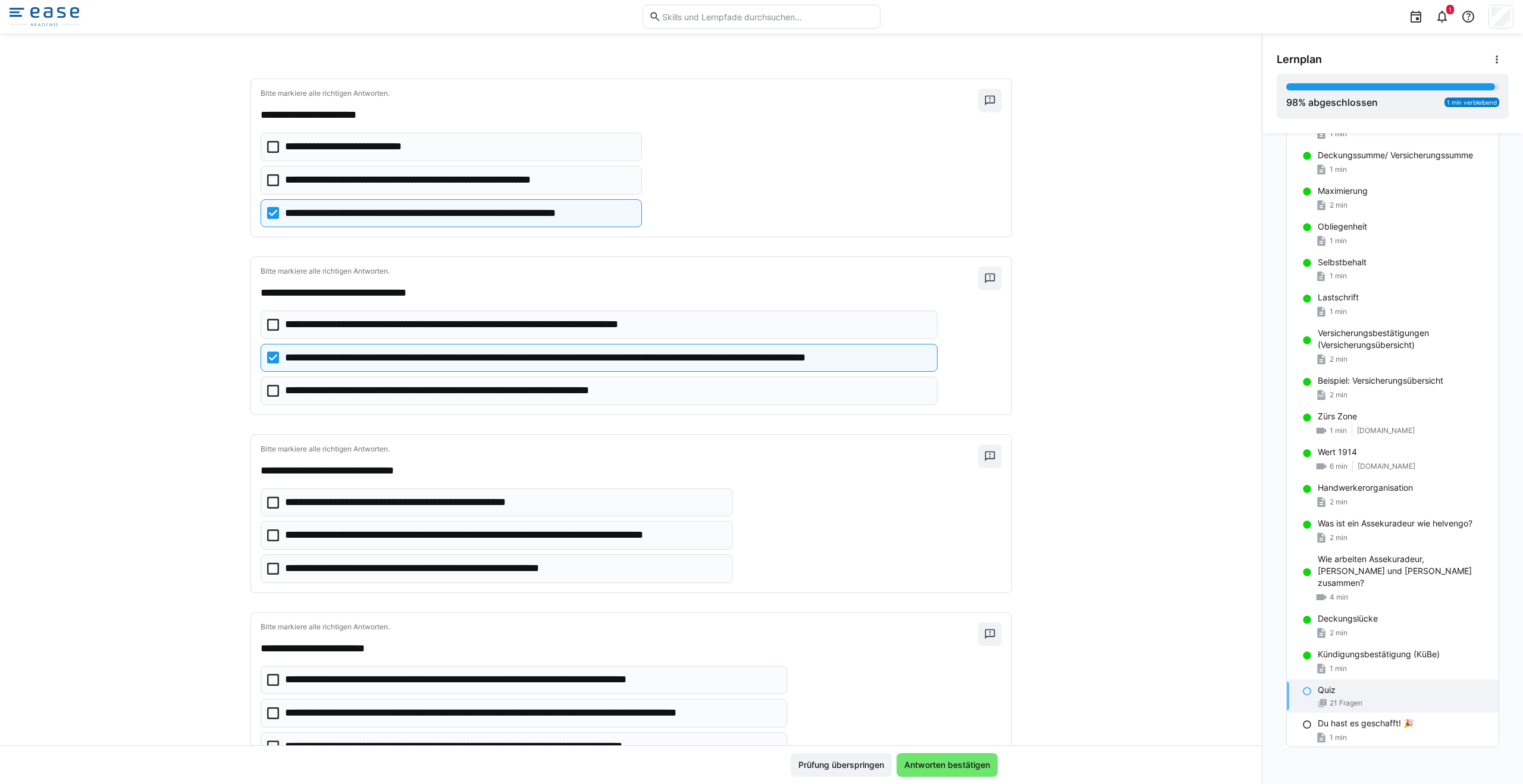
scroll to position [932, 0]
click at [269, 539] on icon at bounding box center [273, 534] width 12 height 12
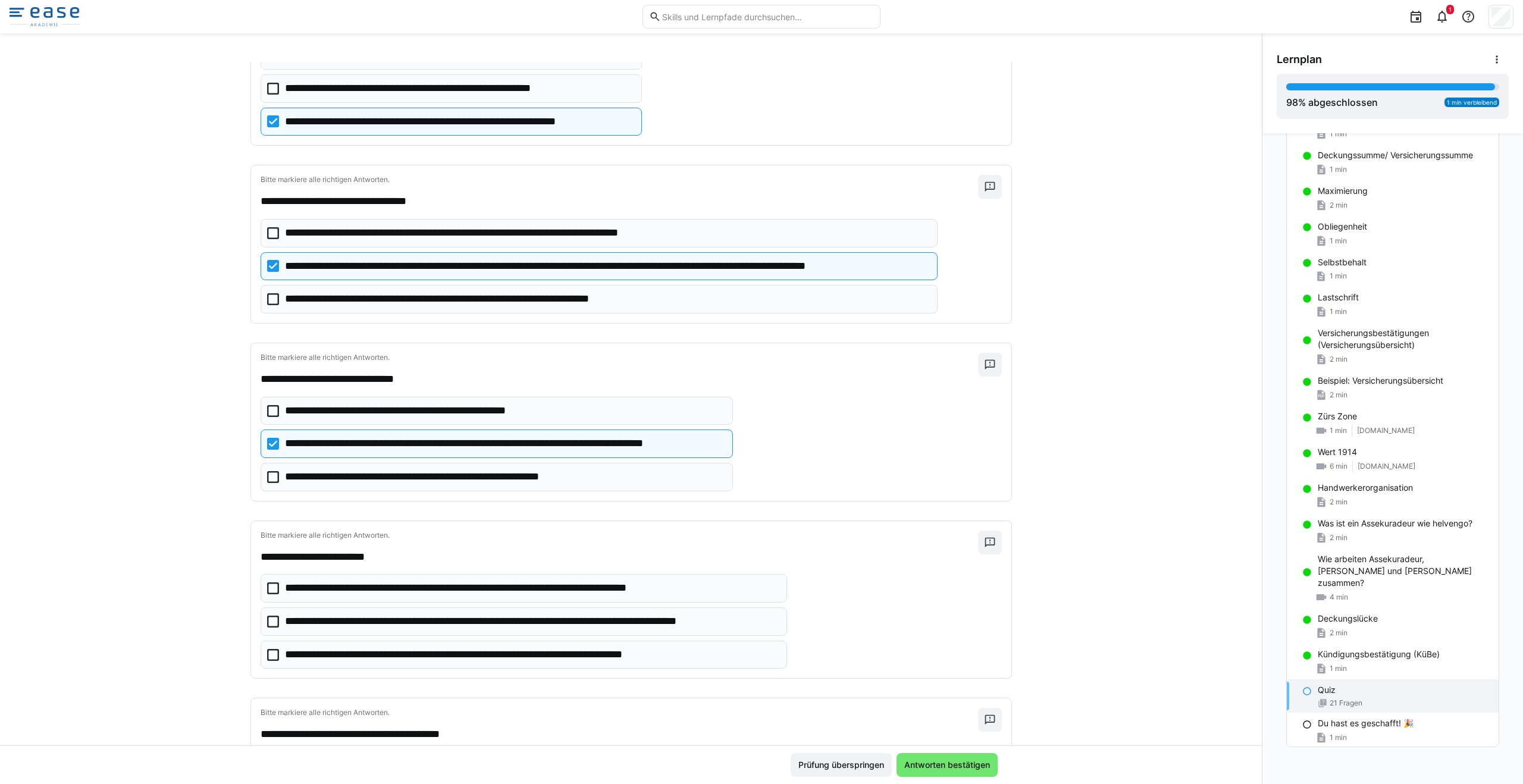
scroll to position [1023, 0]
click at [271, 620] on icon at bounding box center [273, 621] width 12 height 12
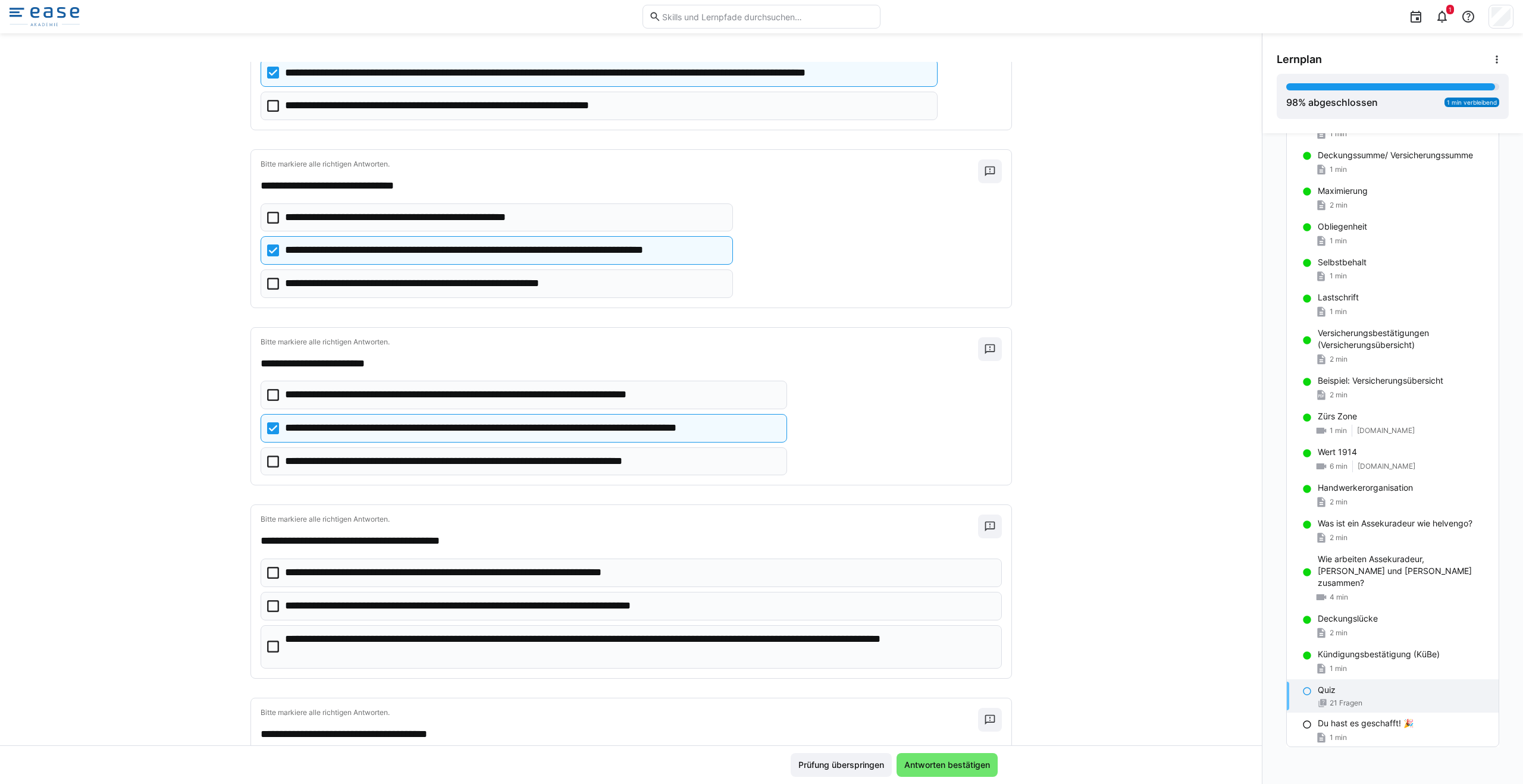
scroll to position [1219, 0]
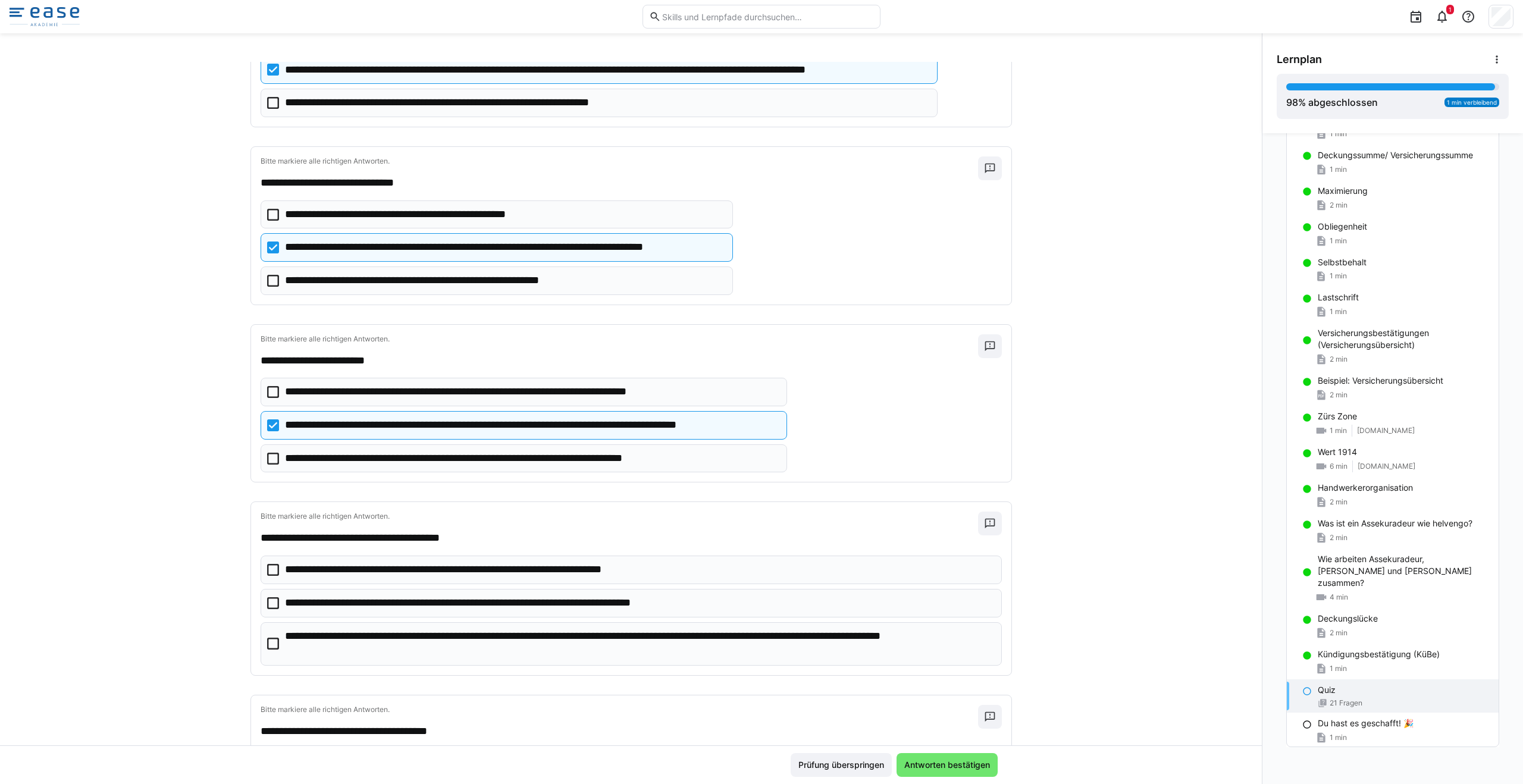
click at [273, 646] on eds-checkbox "**********" at bounding box center [631, 644] width 741 height 43
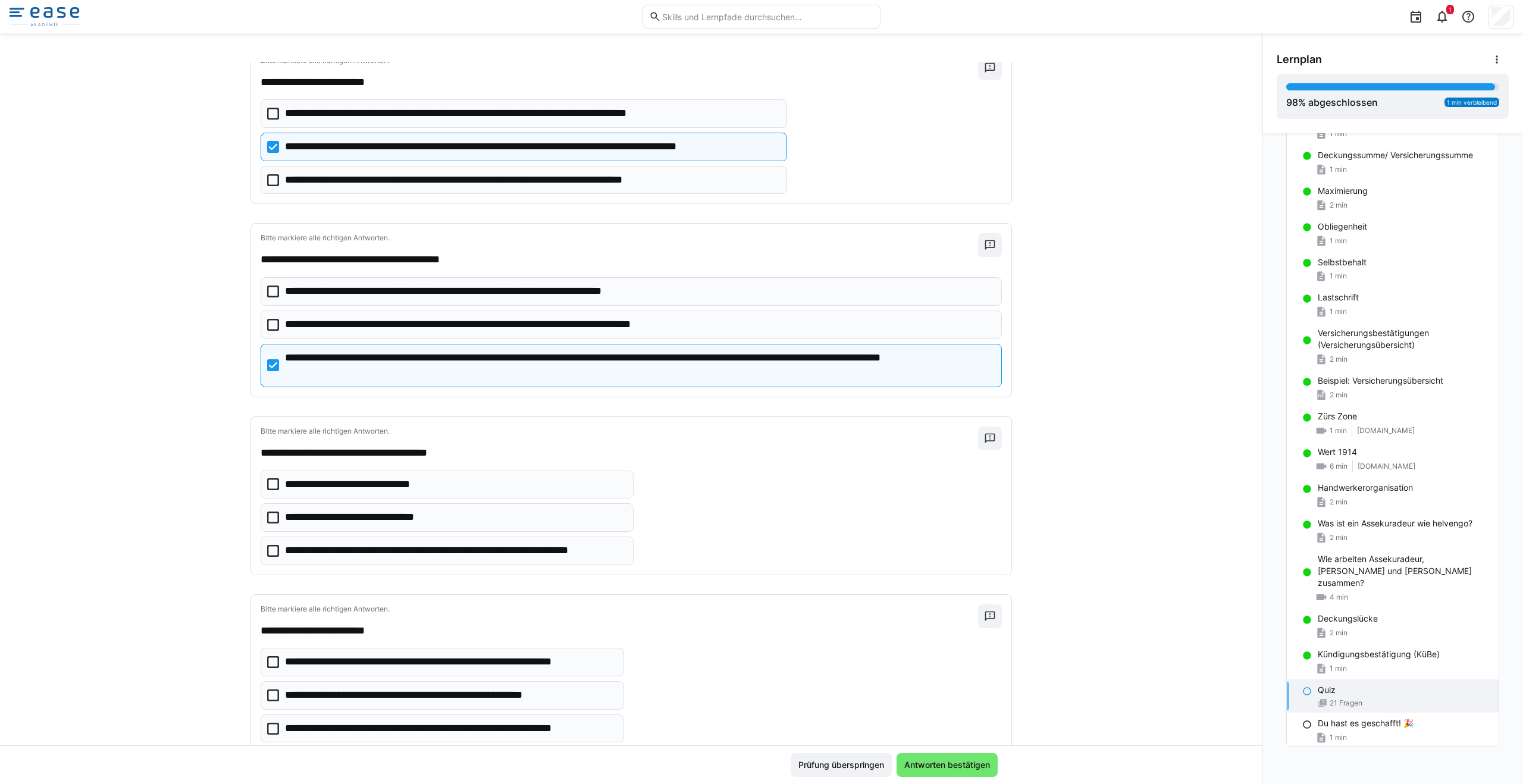
scroll to position [1498, 0]
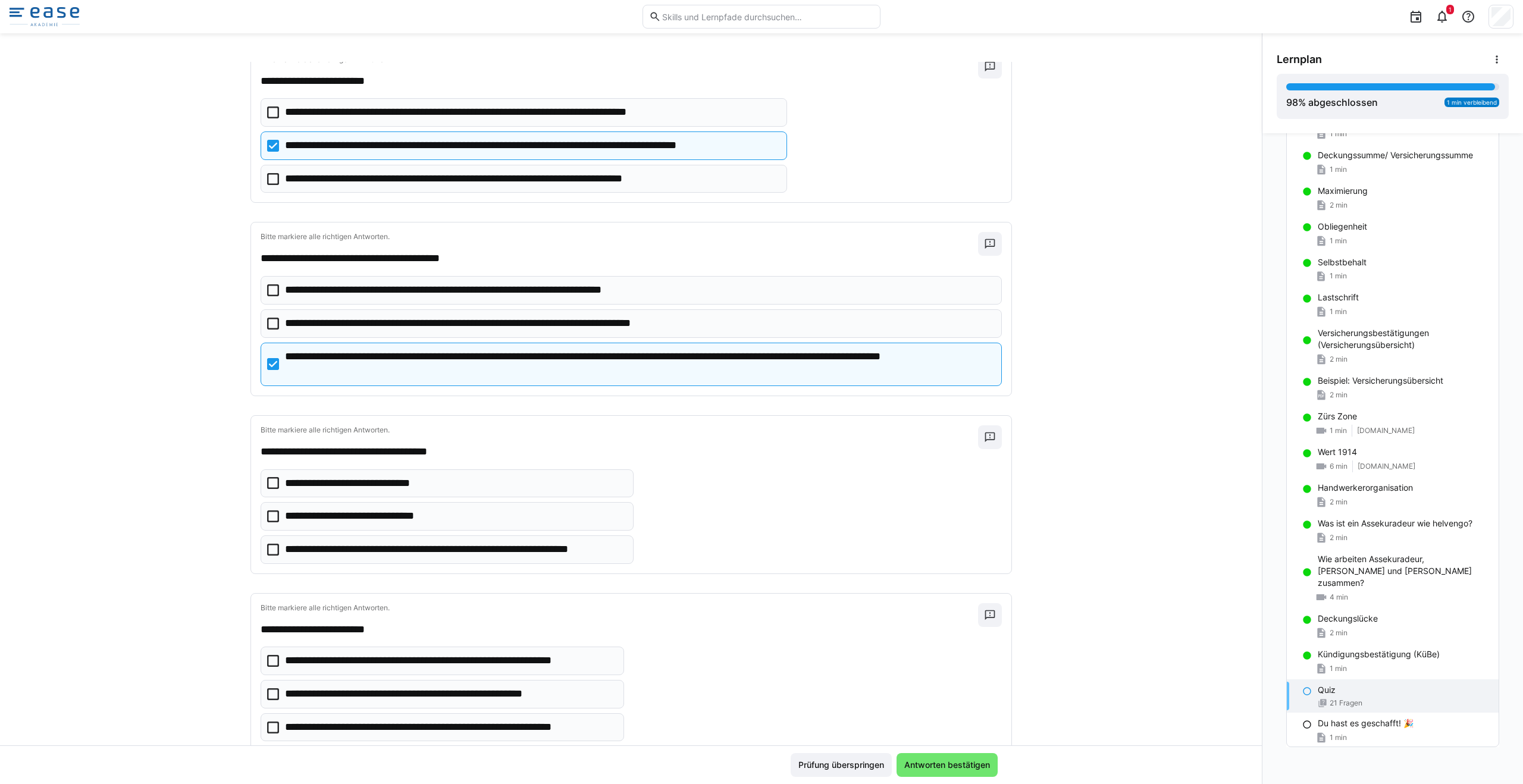
click at [260, 550] on eds-checkbox "**********" at bounding box center [447, 550] width 373 height 28
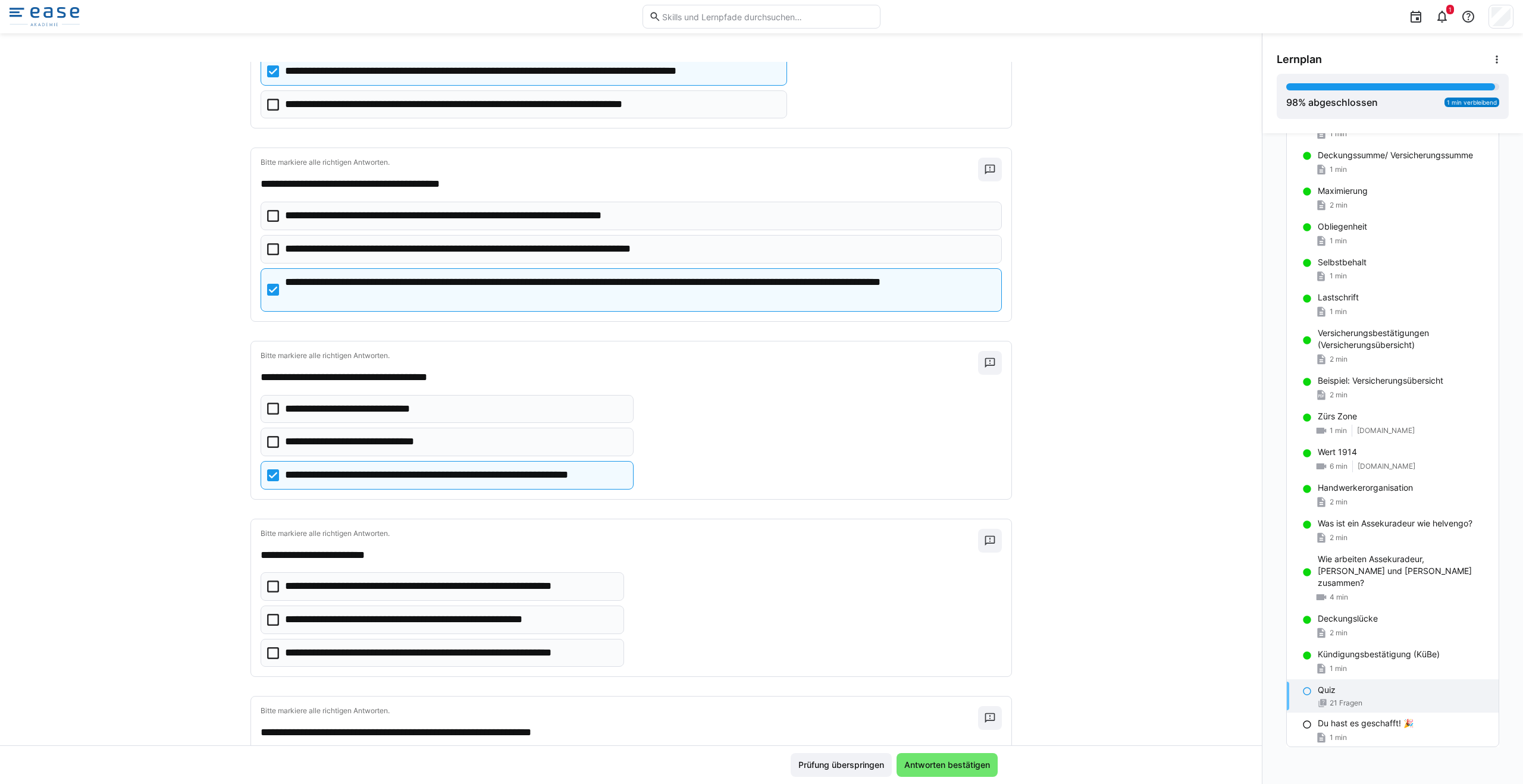
scroll to position [1574, 0]
click at [273, 620] on icon at bounding box center [273, 618] width 12 height 12
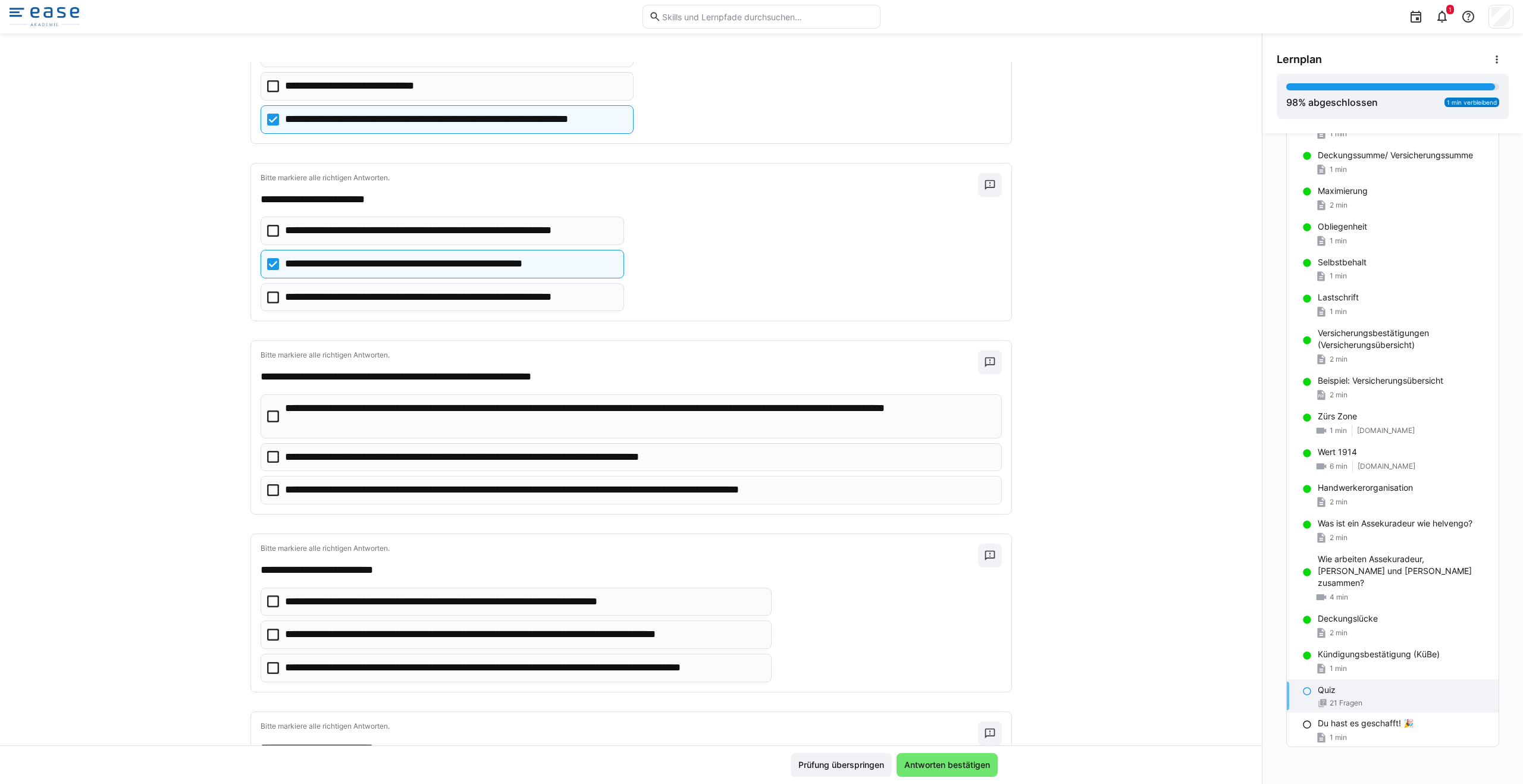
scroll to position [1930, 0]
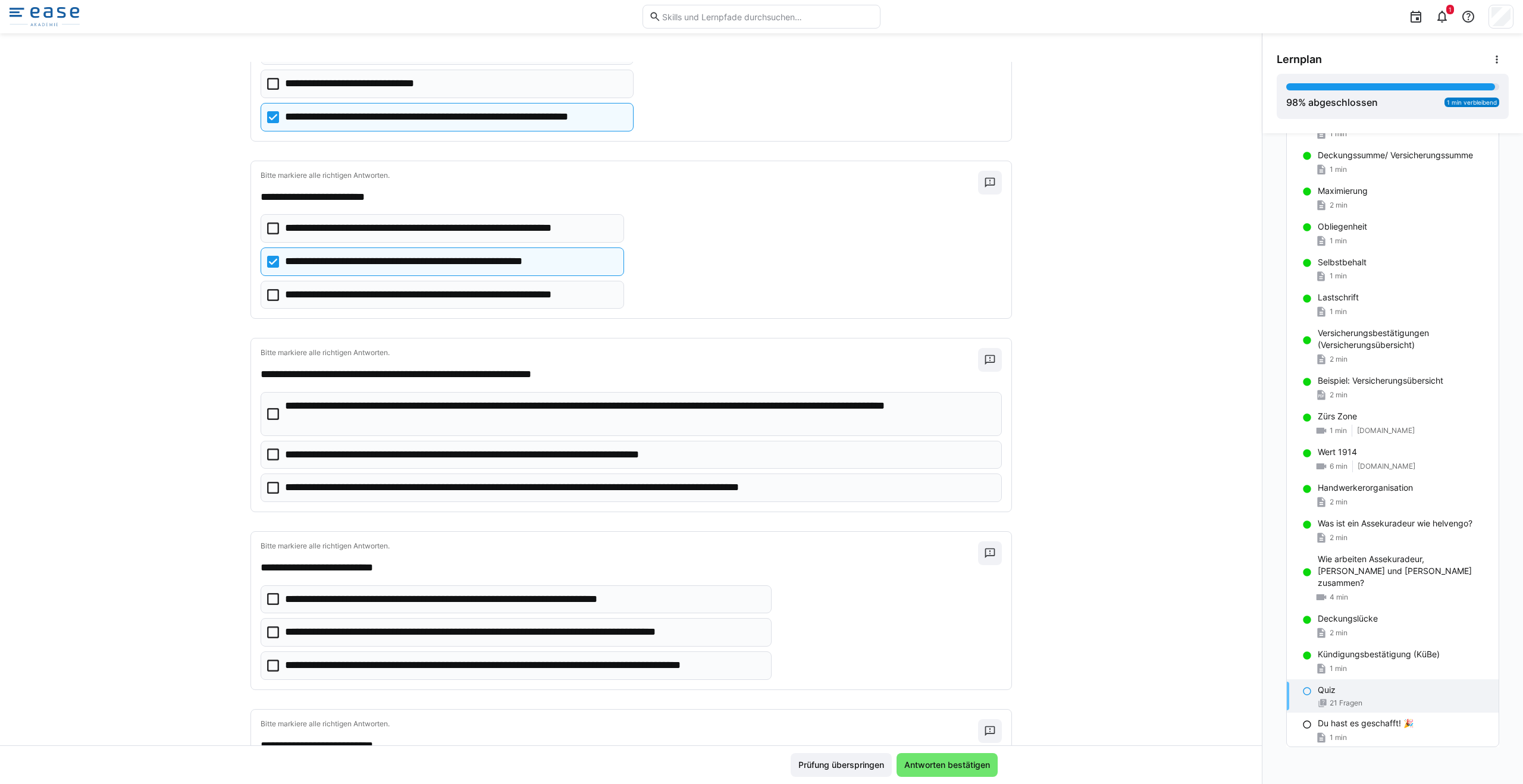
click at [268, 414] on icon at bounding box center [273, 414] width 12 height 12
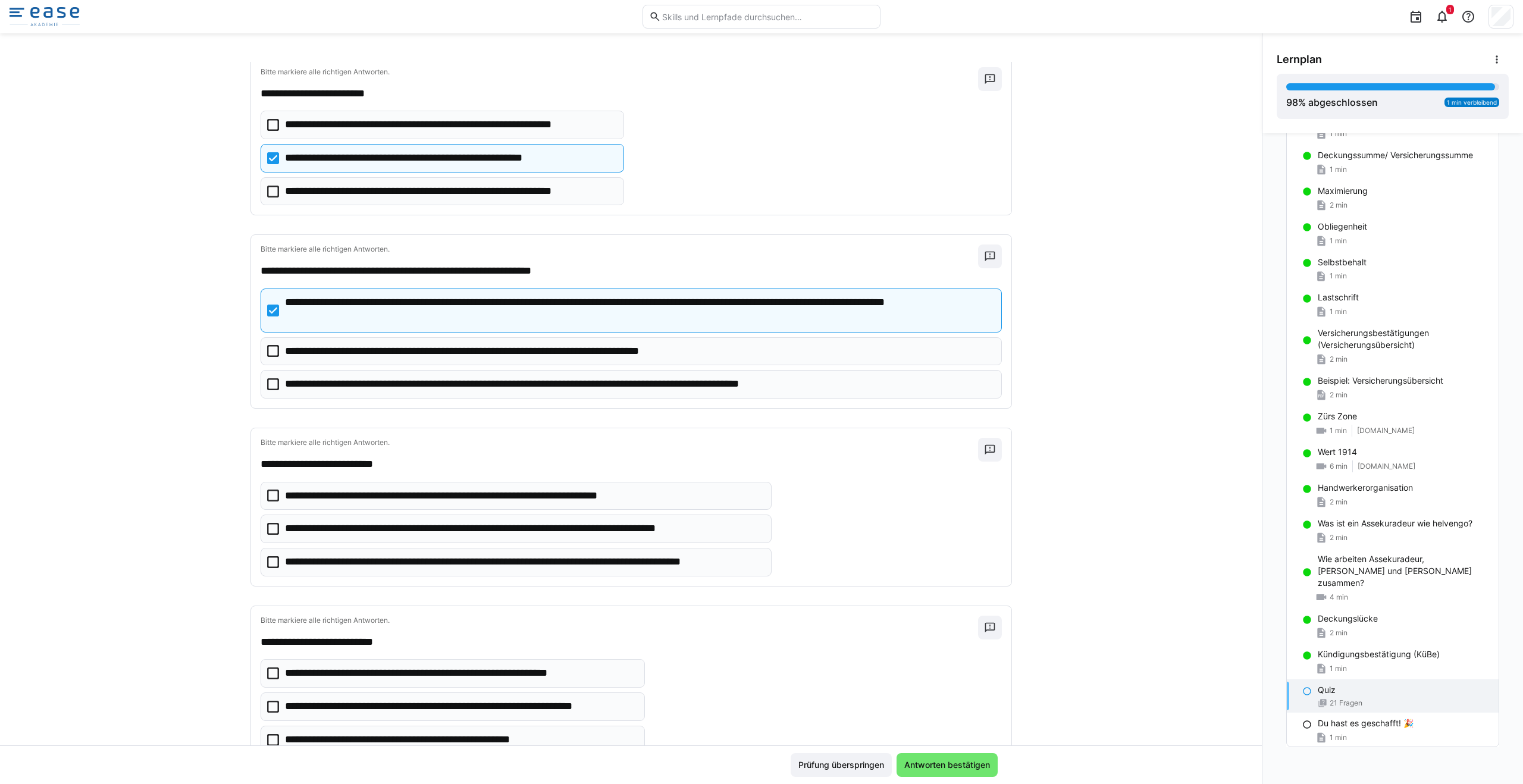
scroll to position [2036, 0]
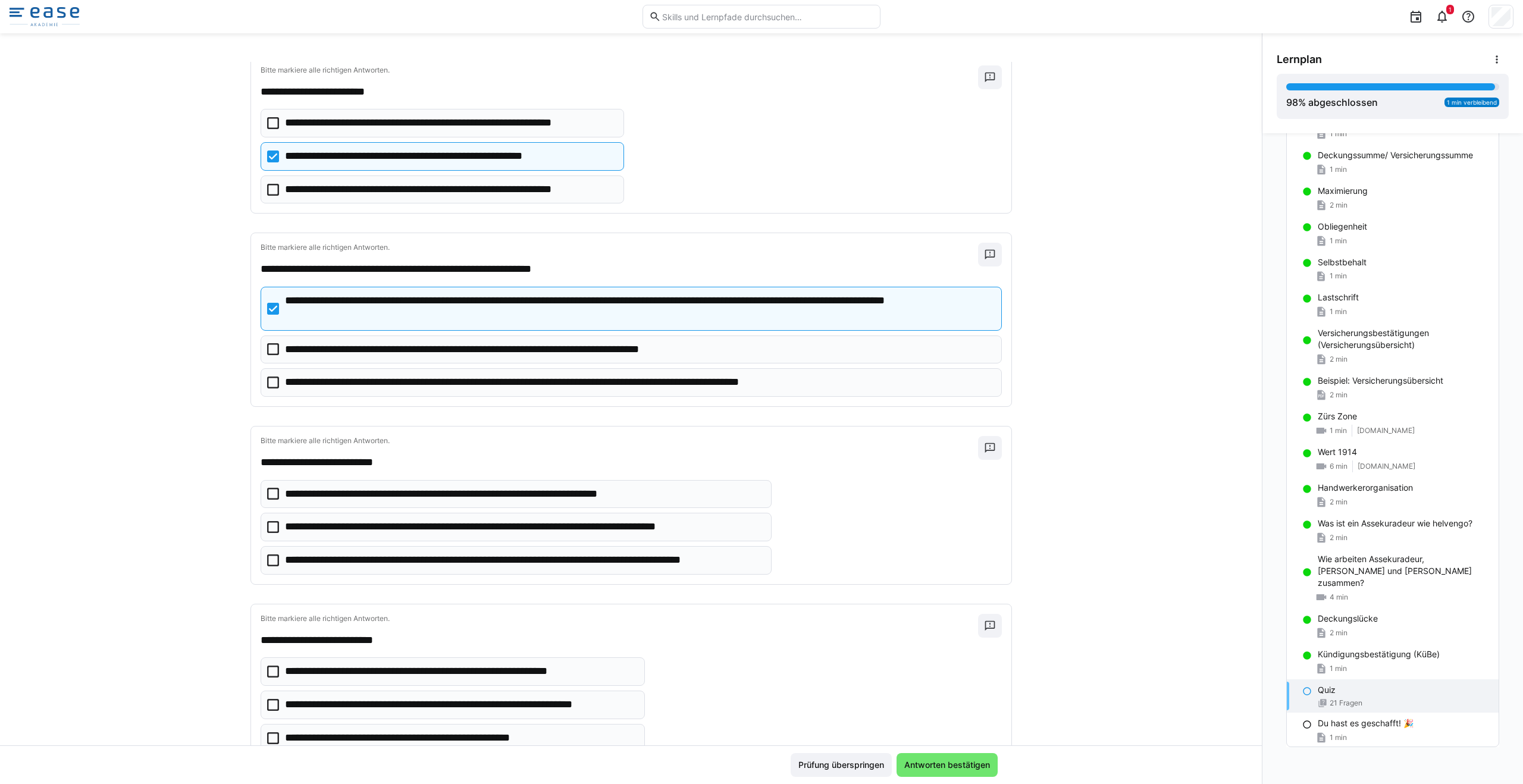
click at [267, 560] on icon at bounding box center [273, 560] width 12 height 12
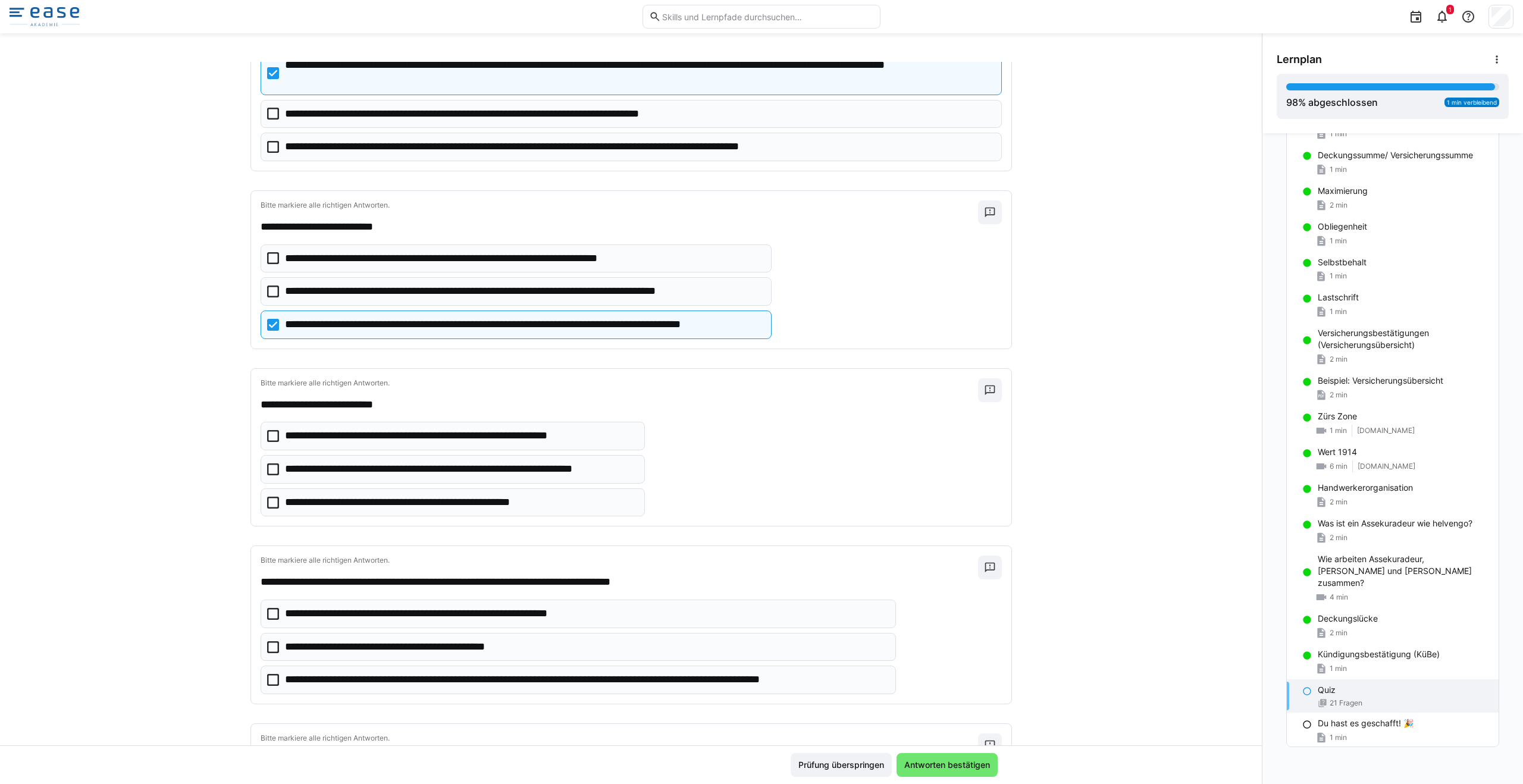
scroll to position [2274, 0]
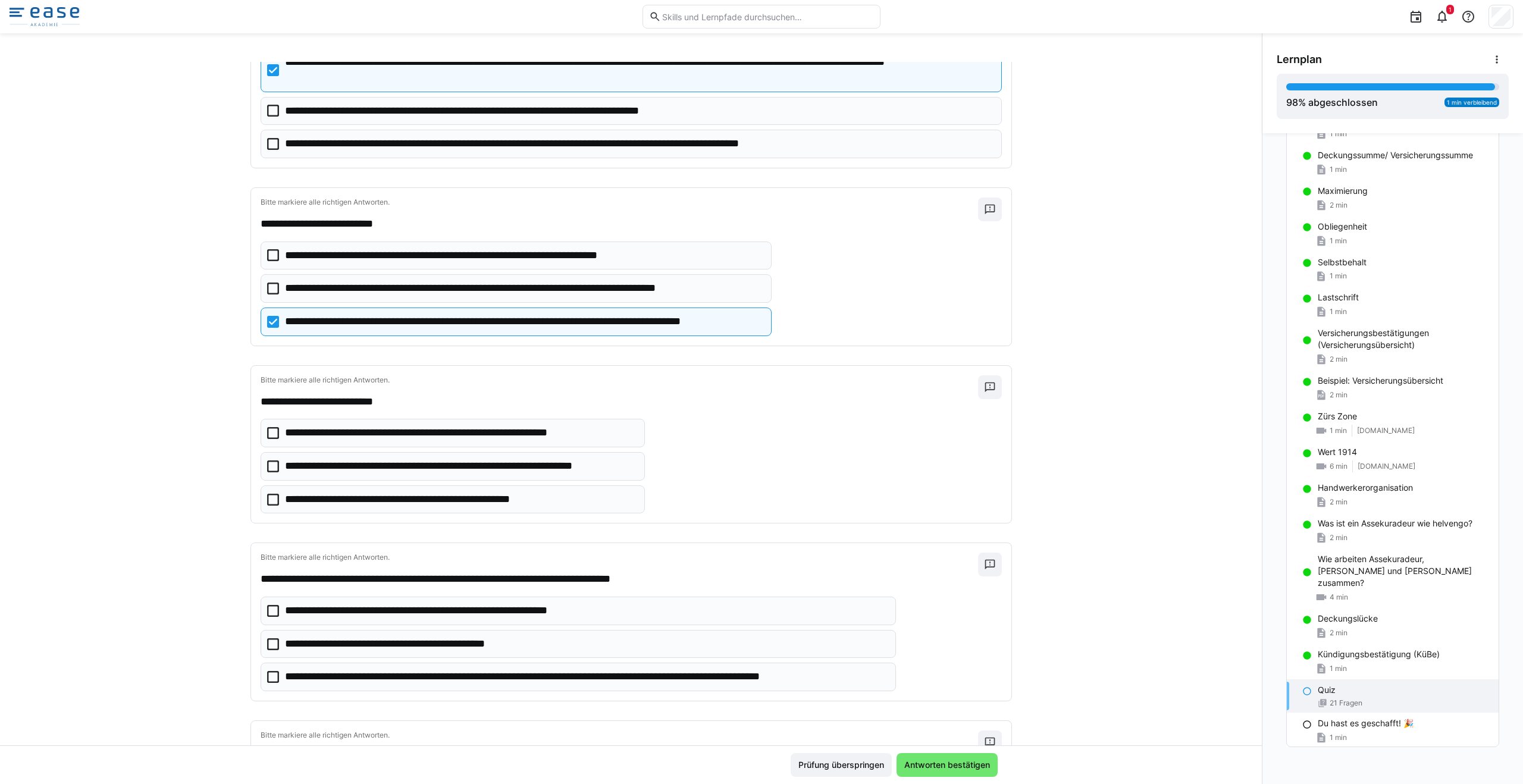
click at [267, 466] on icon at bounding box center [273, 466] width 12 height 12
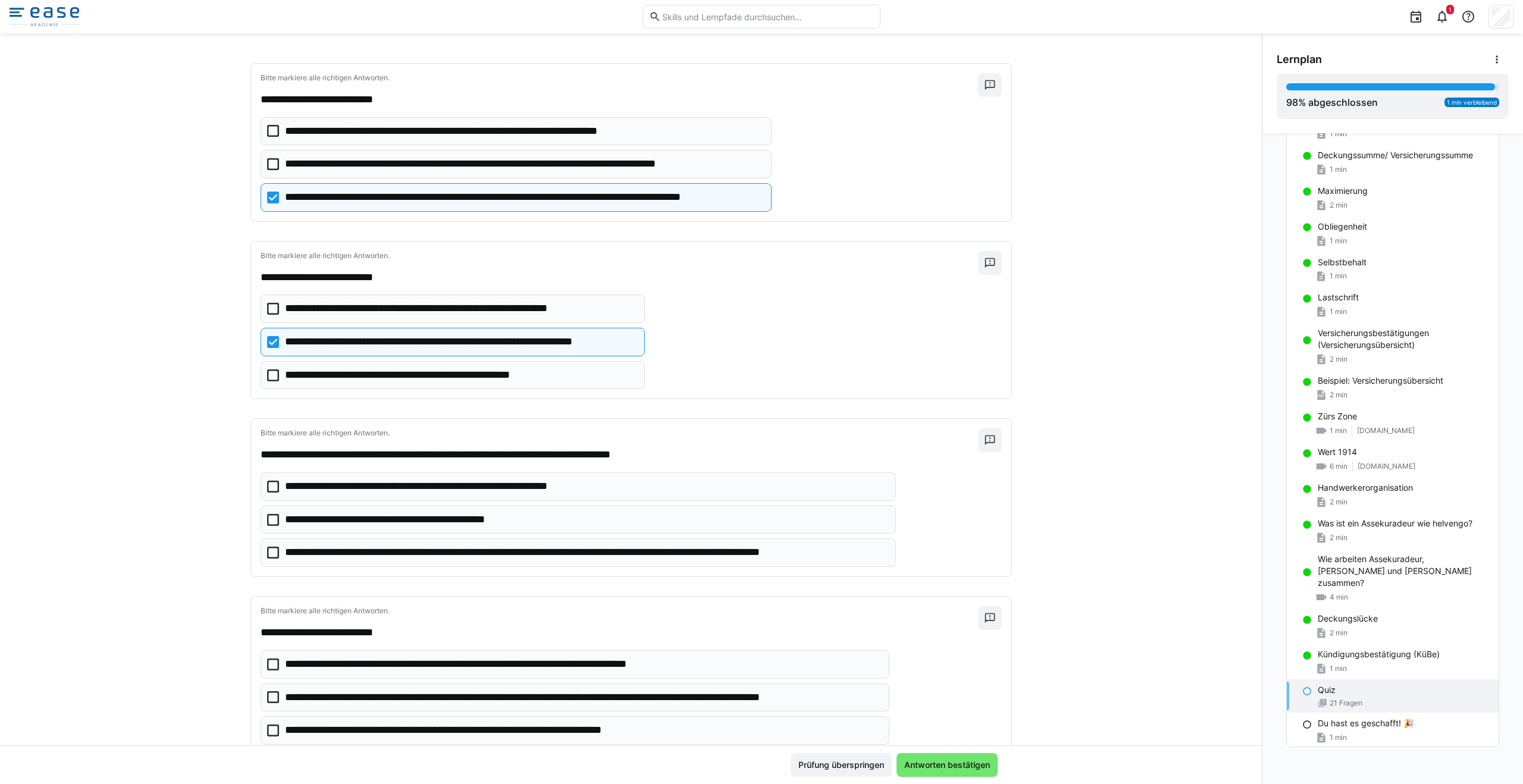
scroll to position [2400, 0]
click at [268, 552] on icon at bounding box center [273, 551] width 12 height 12
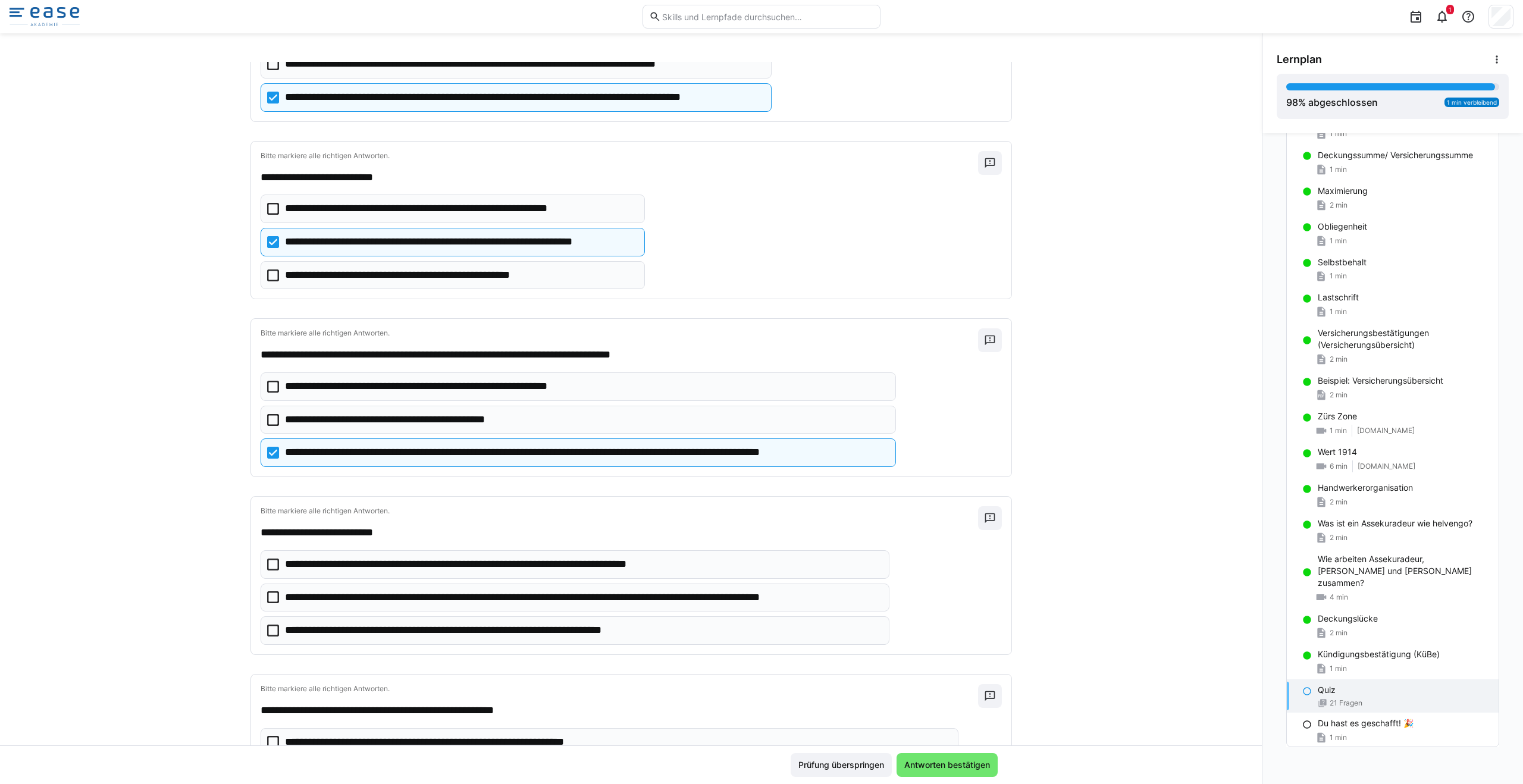
scroll to position [2502, 0]
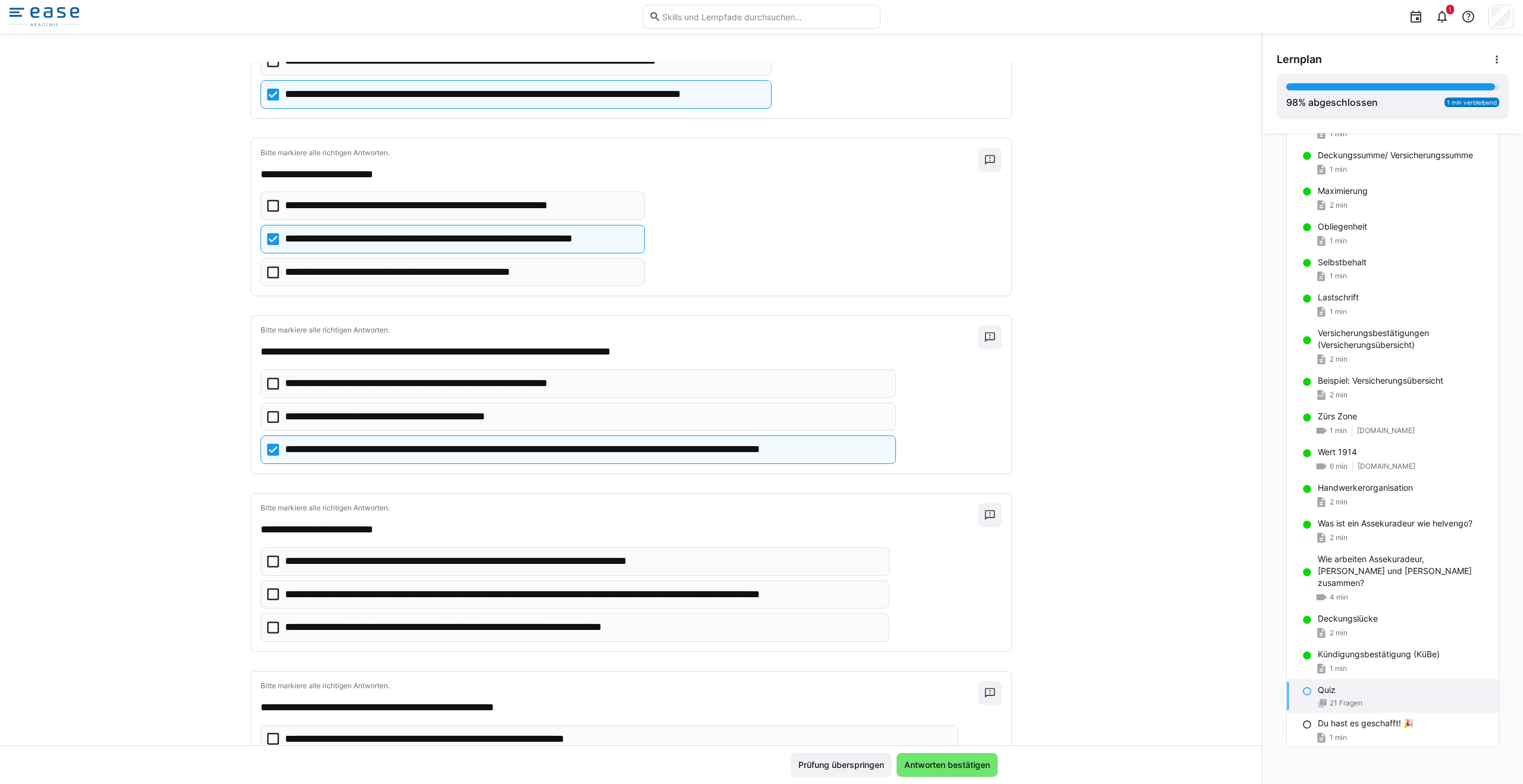
click at [267, 594] on icon at bounding box center [273, 594] width 12 height 12
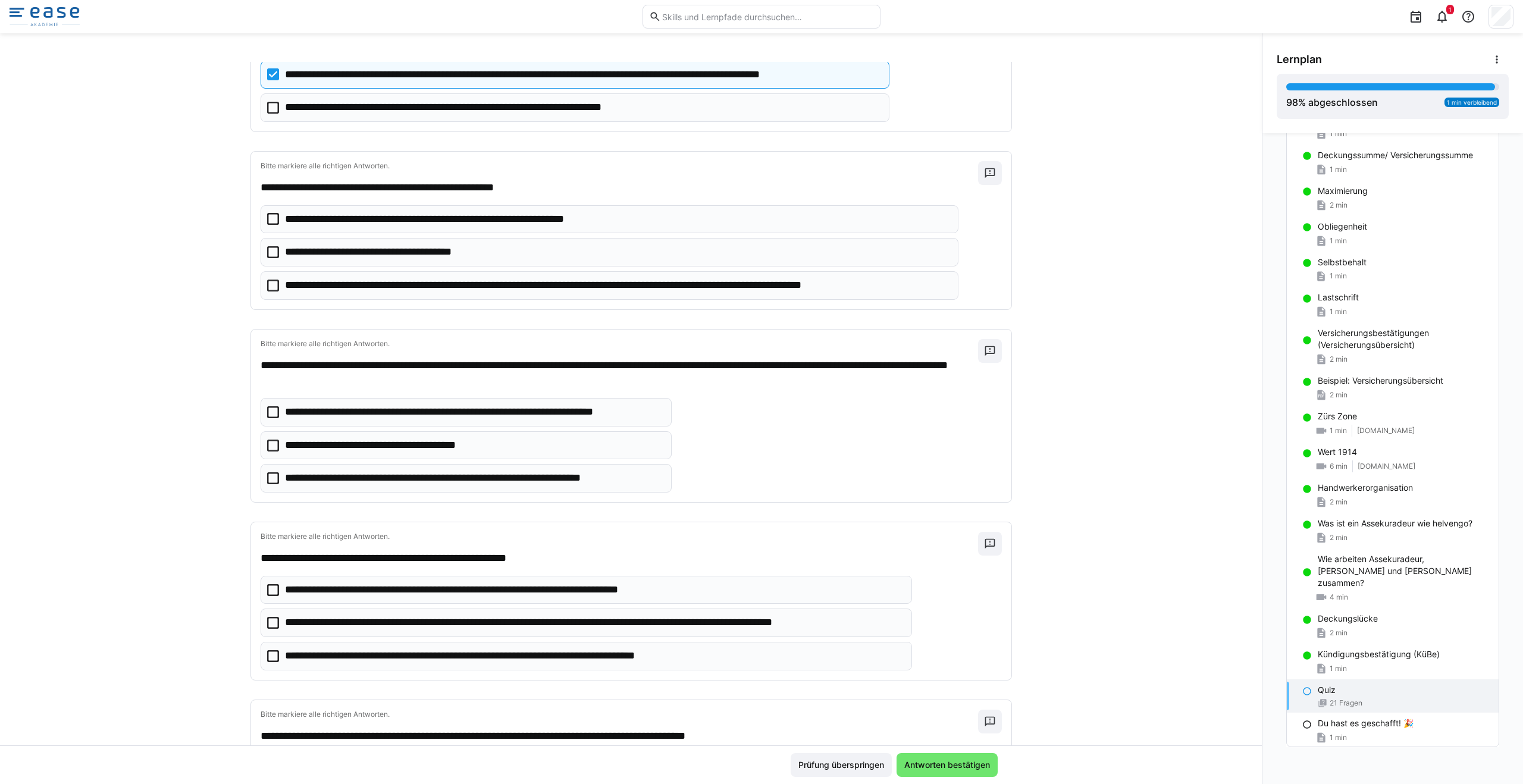
scroll to position [3023, 0]
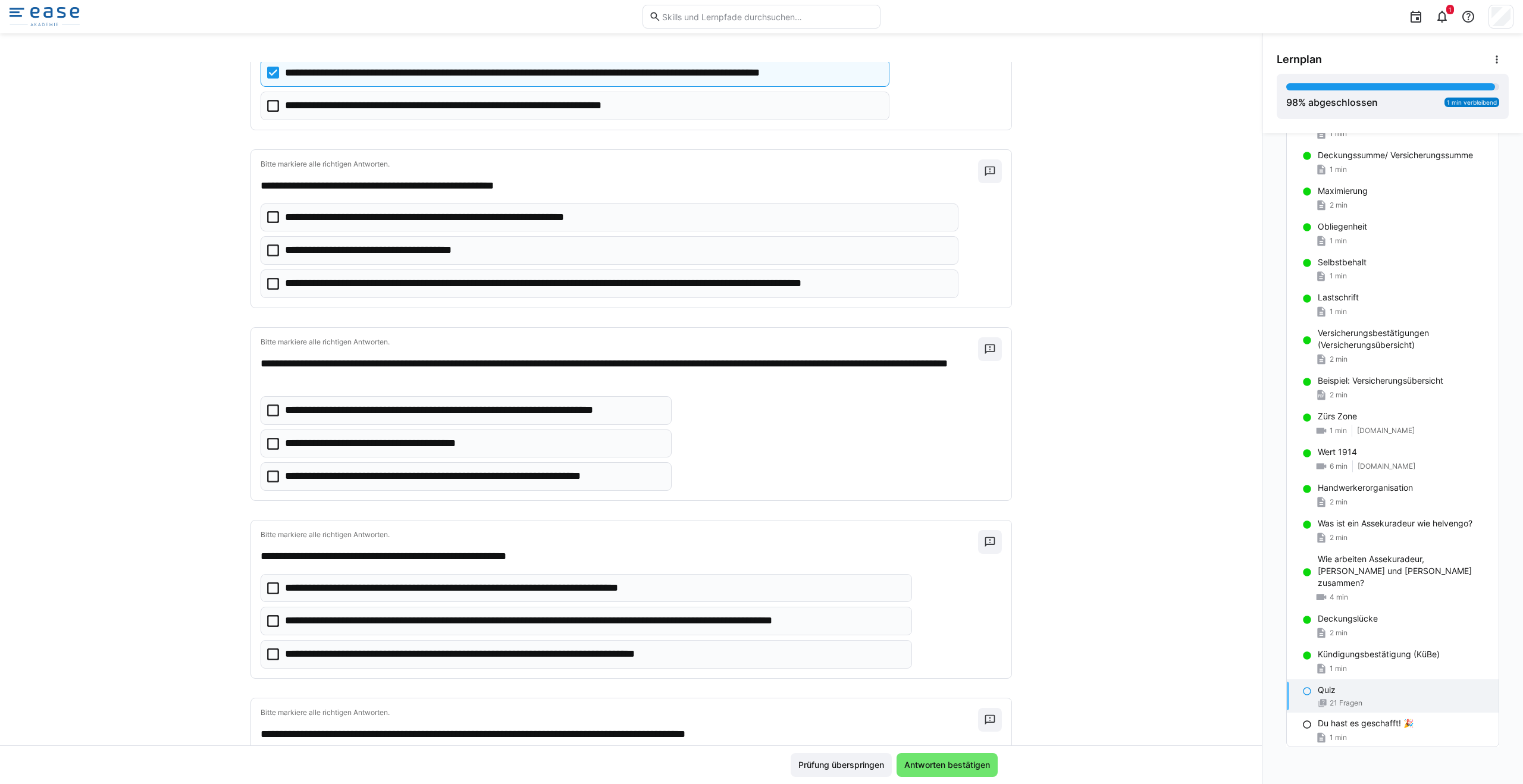
click at [271, 284] on icon at bounding box center [273, 283] width 12 height 12
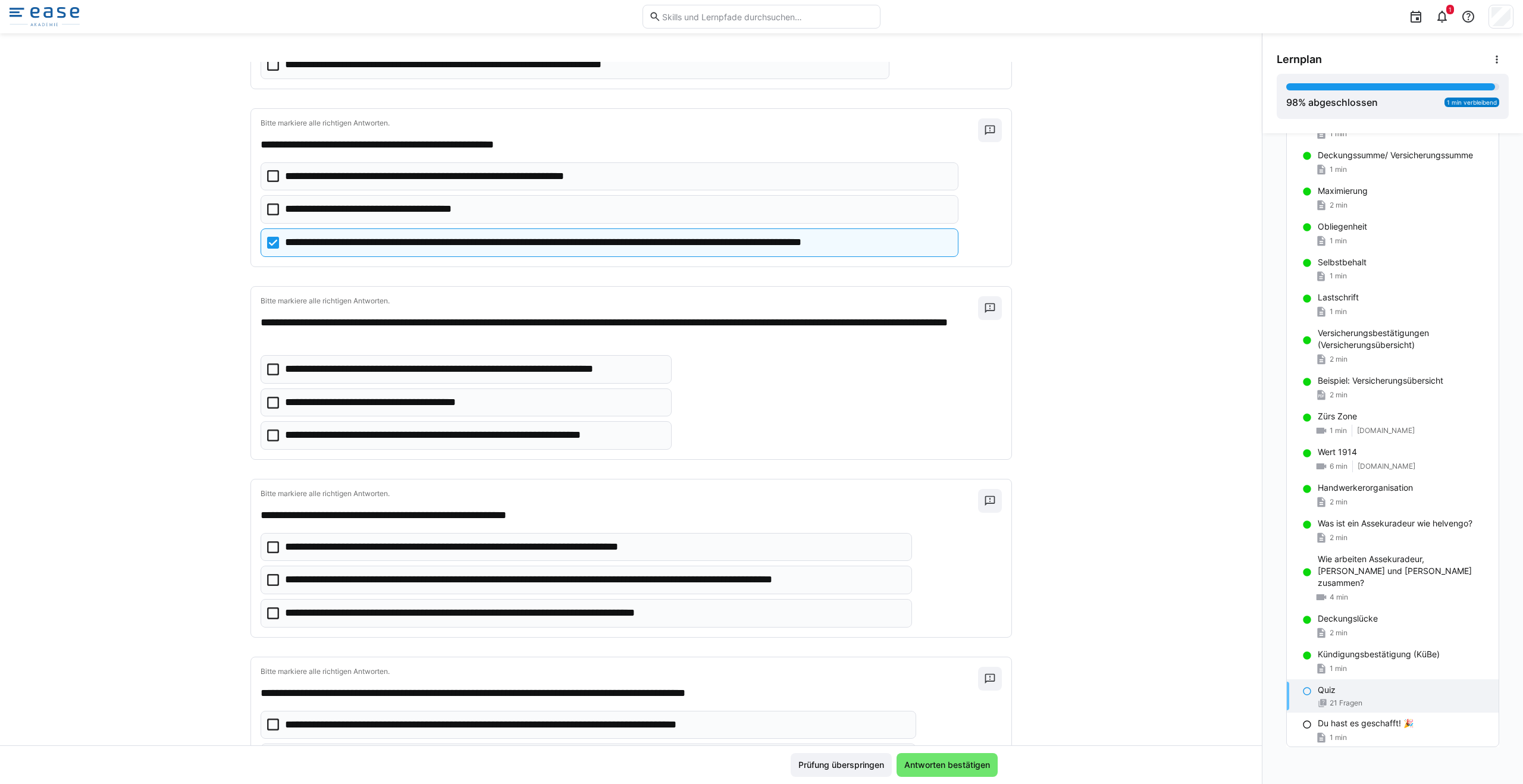
scroll to position [3069, 0]
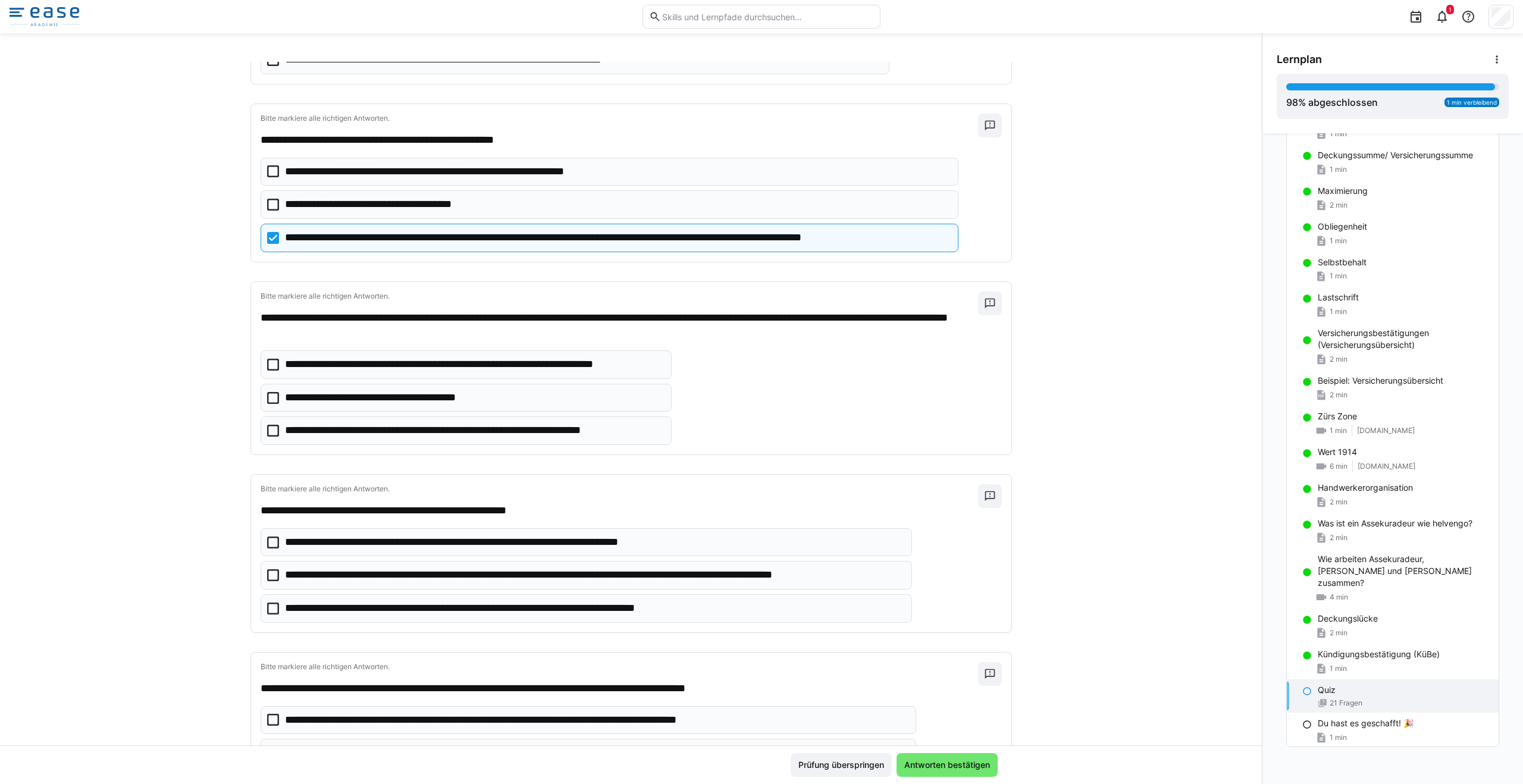
click at [267, 402] on icon at bounding box center [273, 398] width 12 height 12
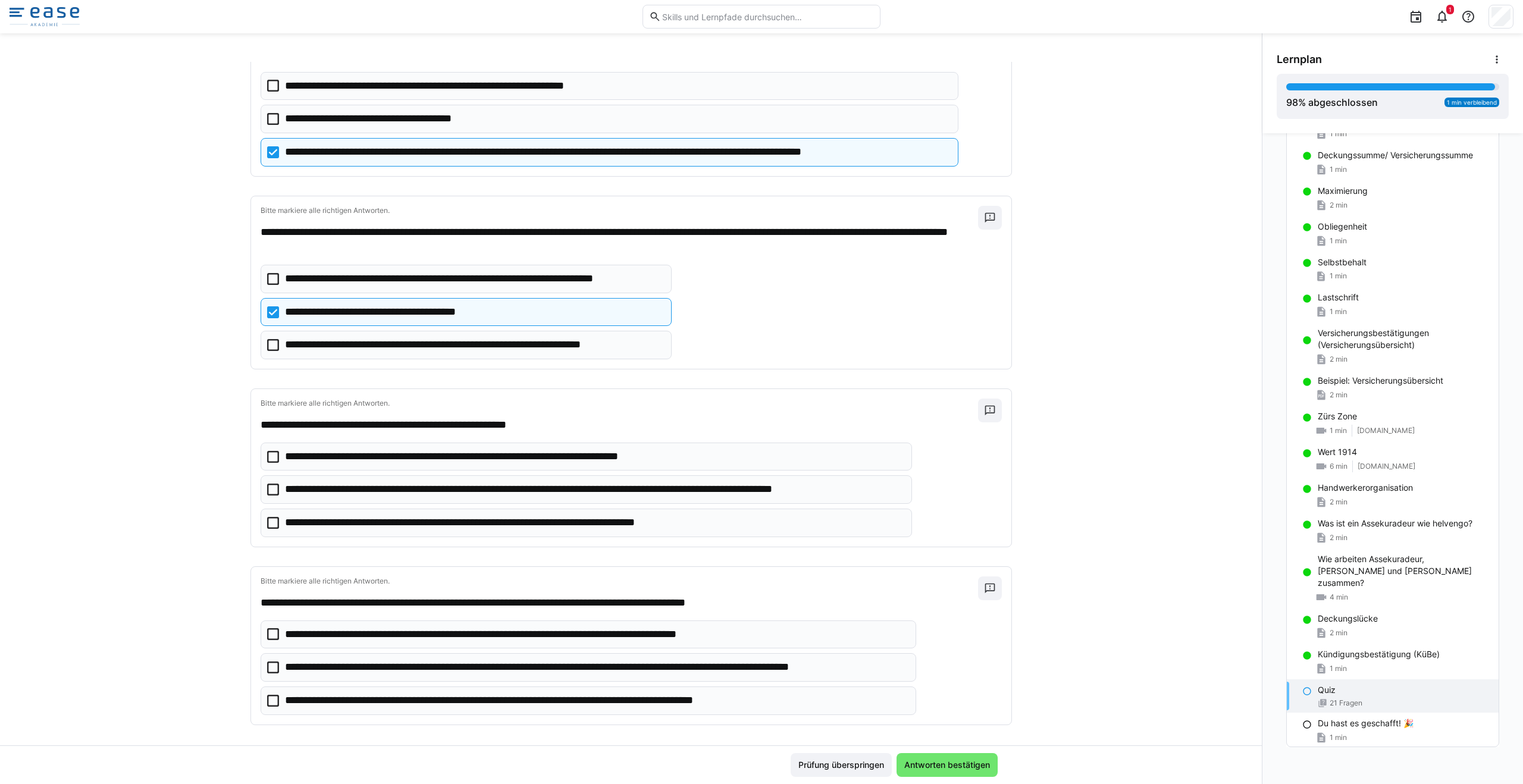
scroll to position [3164, 0]
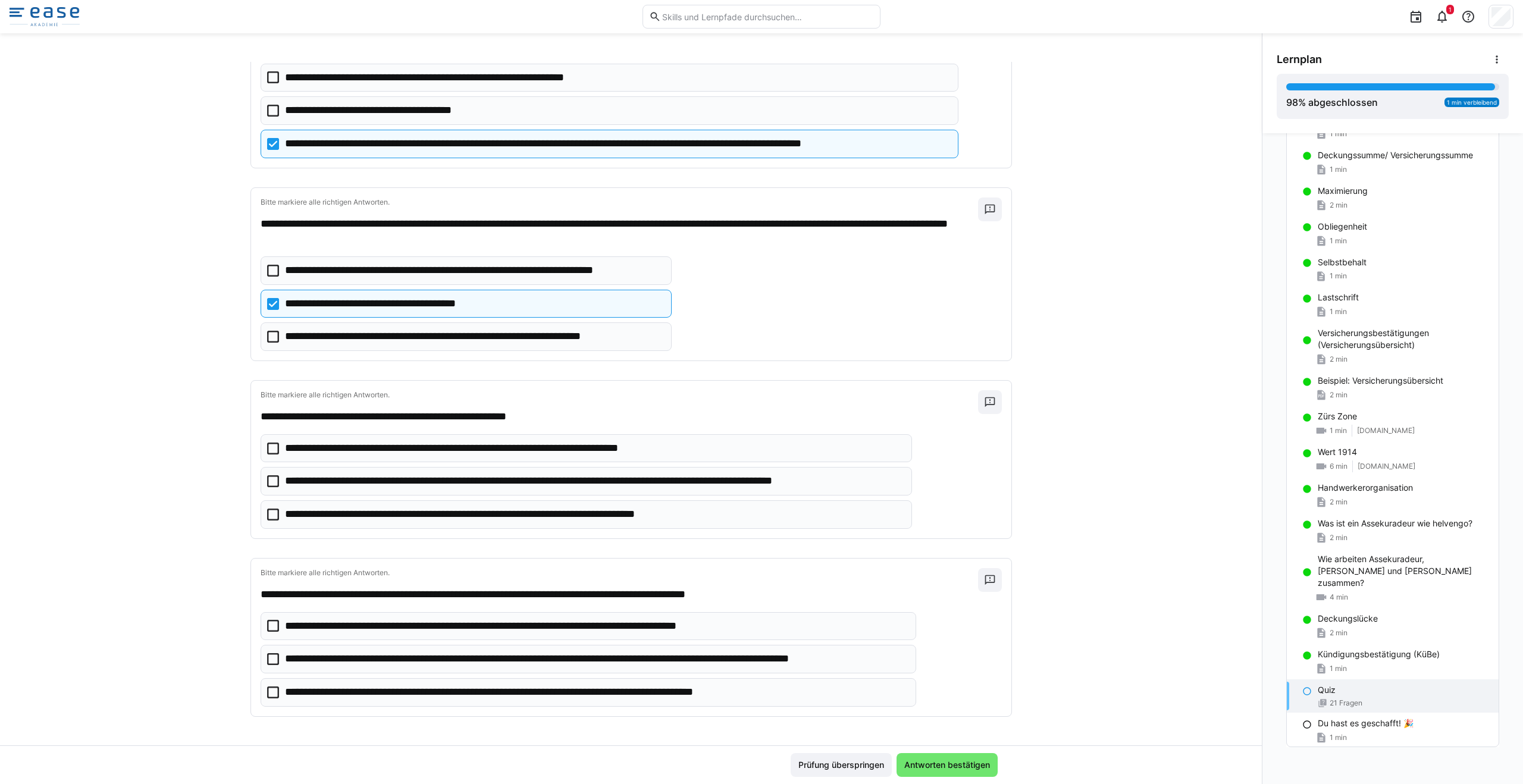
click at [267, 482] on icon at bounding box center [273, 481] width 12 height 12
click at [270, 660] on icon at bounding box center [273, 658] width 12 height 12
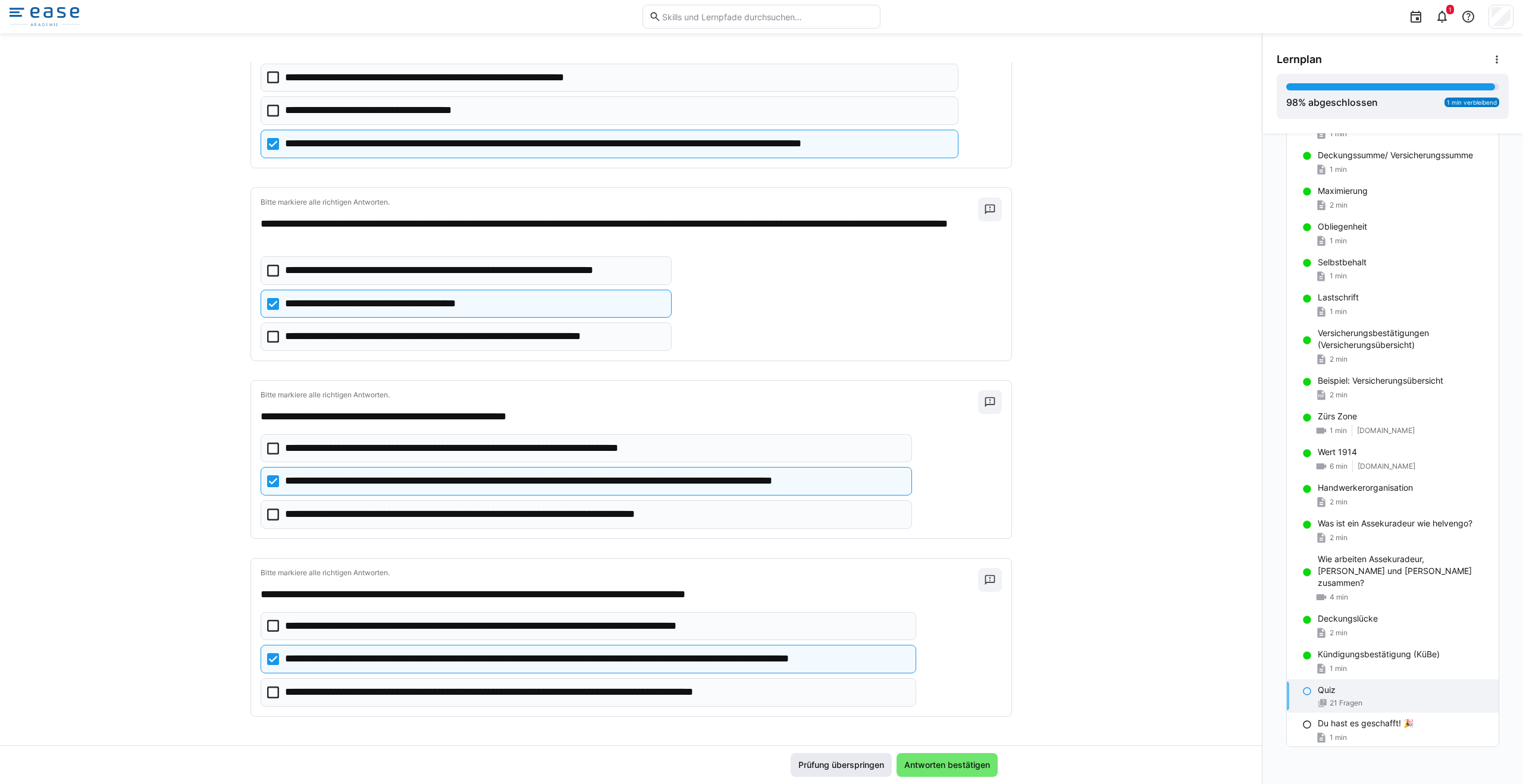
click at [928, 762] on span "Antworten bestätigen" at bounding box center [947, 764] width 89 height 12
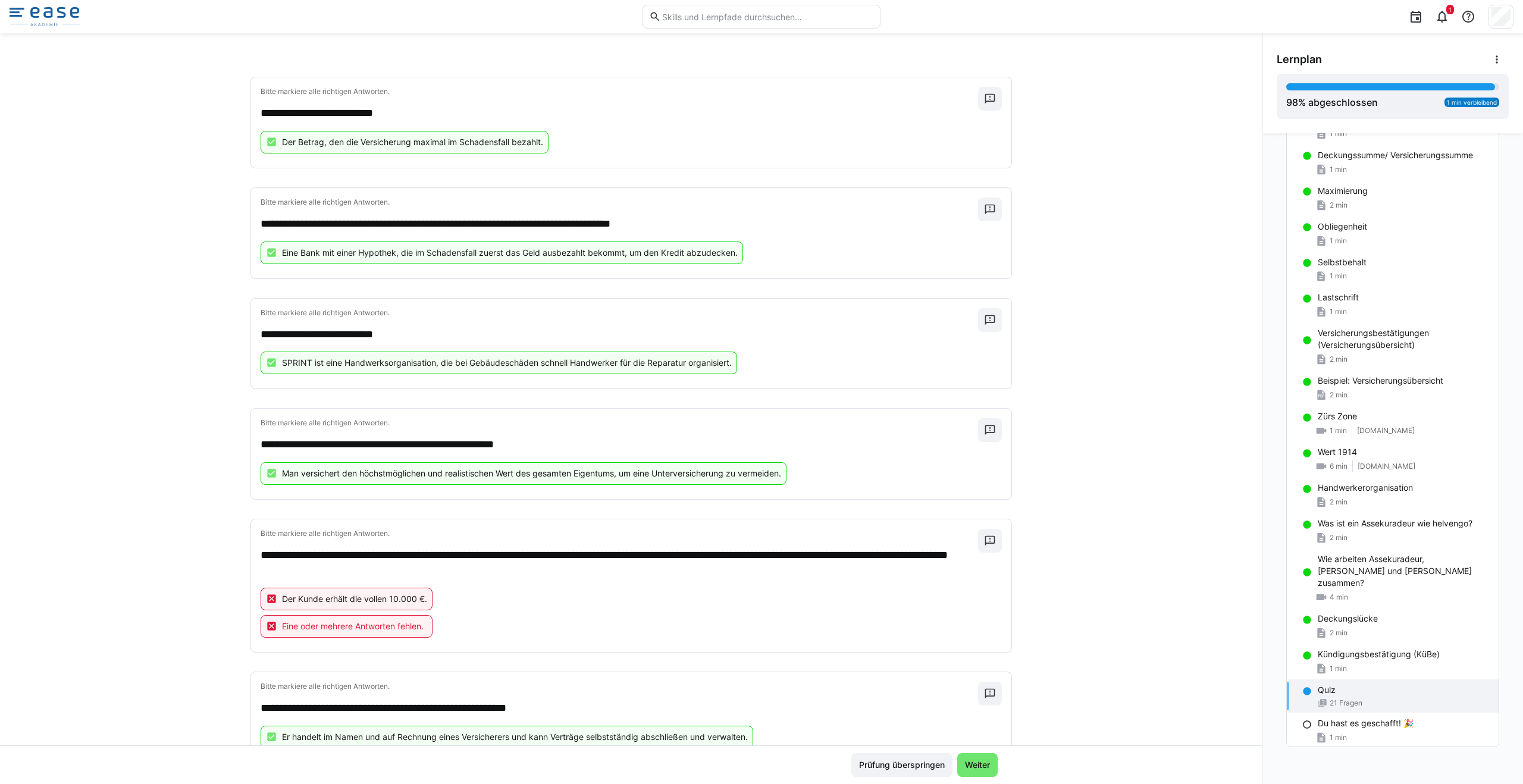
scroll to position [1871, 0]
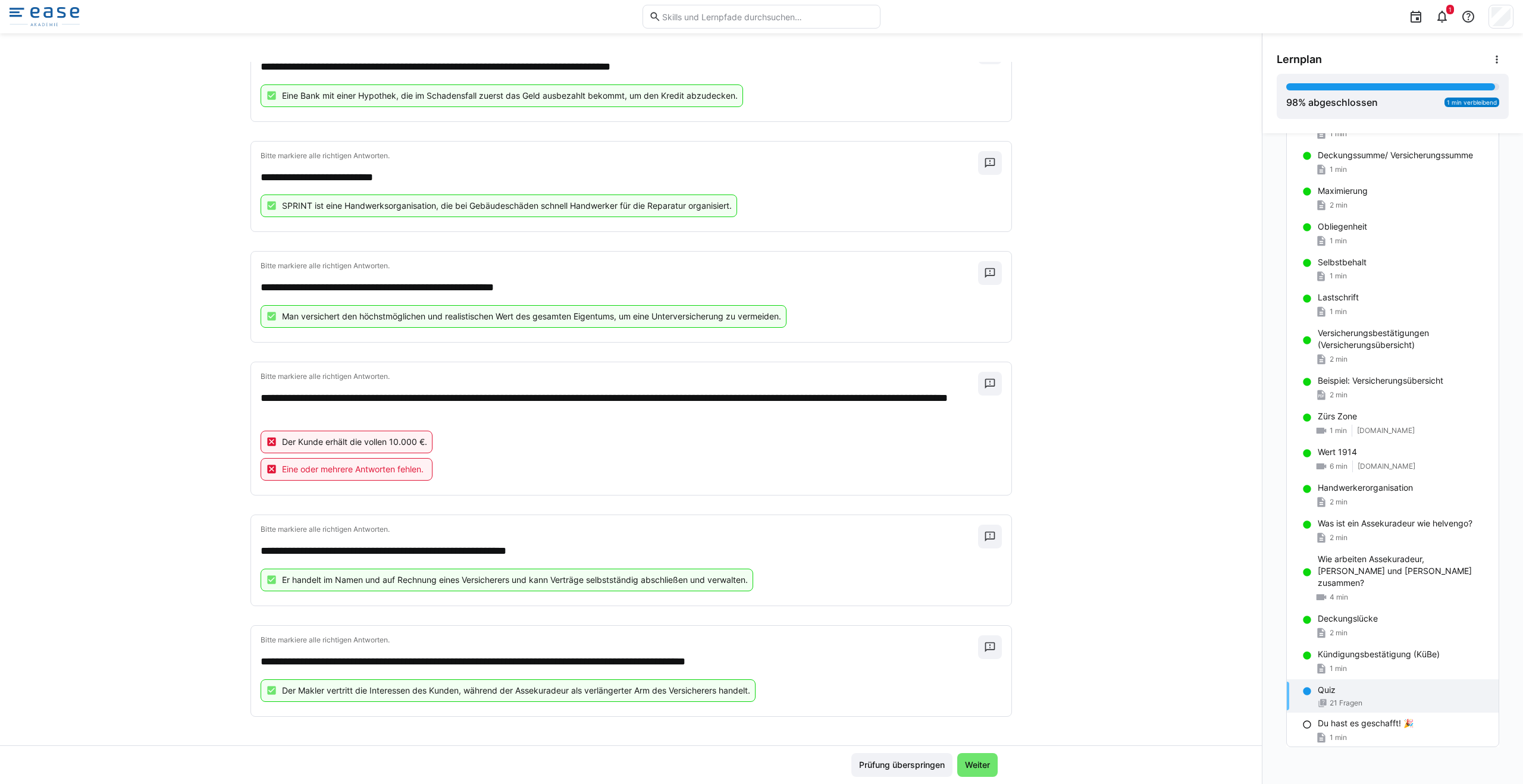
click at [410, 444] on p "Der Kunde erhält die vollen 10.000 €." at bounding box center [354, 441] width 145 height 12
click at [963, 762] on span "Weiter" at bounding box center [977, 764] width 28 height 12
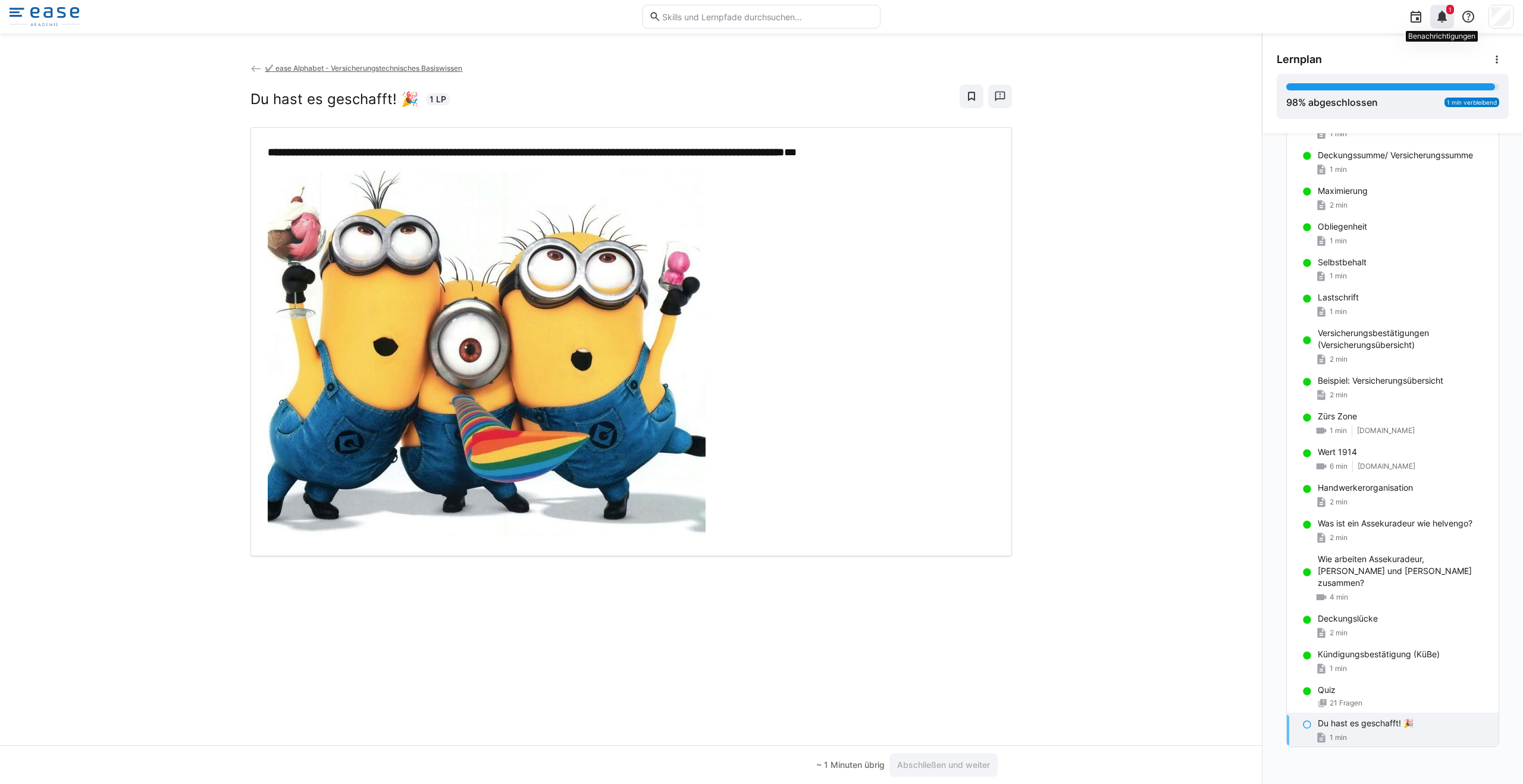
click at [1446, 23] on eds-icon at bounding box center [1441, 16] width 14 height 14
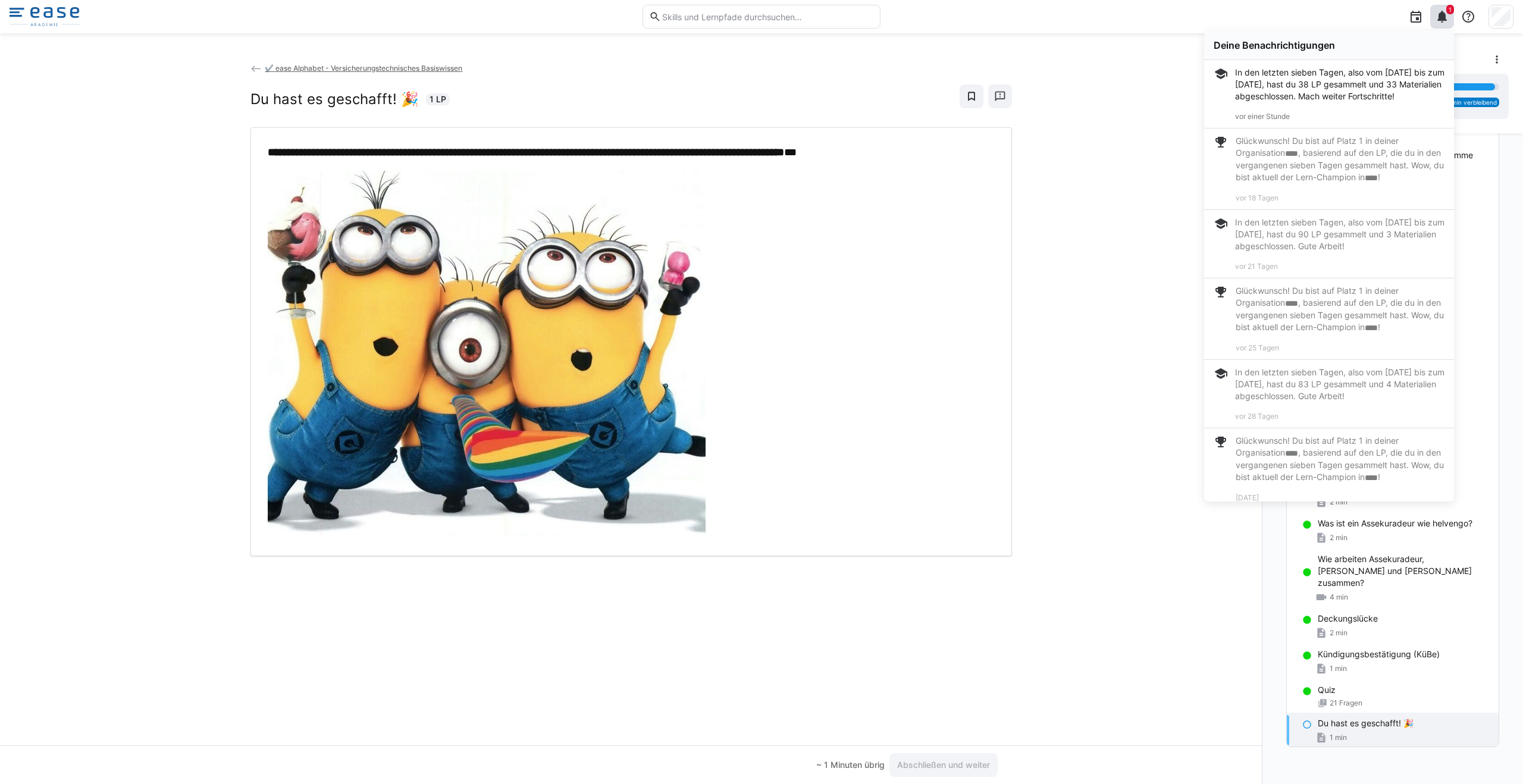
click at [1113, 70] on div "**********" at bounding box center [631, 403] width 1261 height 683
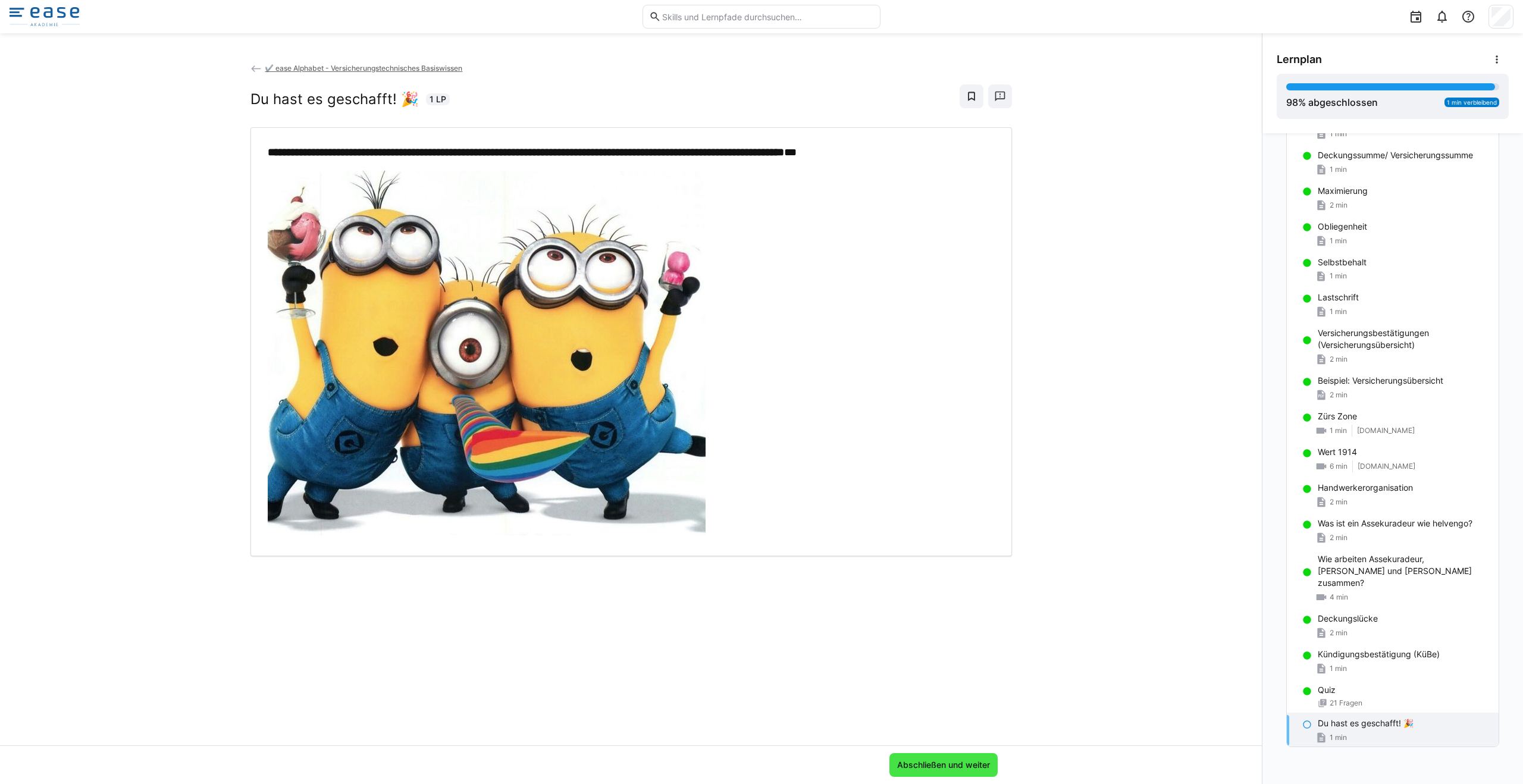
click at [937, 765] on span "Abschließen und weiter" at bounding box center [944, 764] width 96 height 12
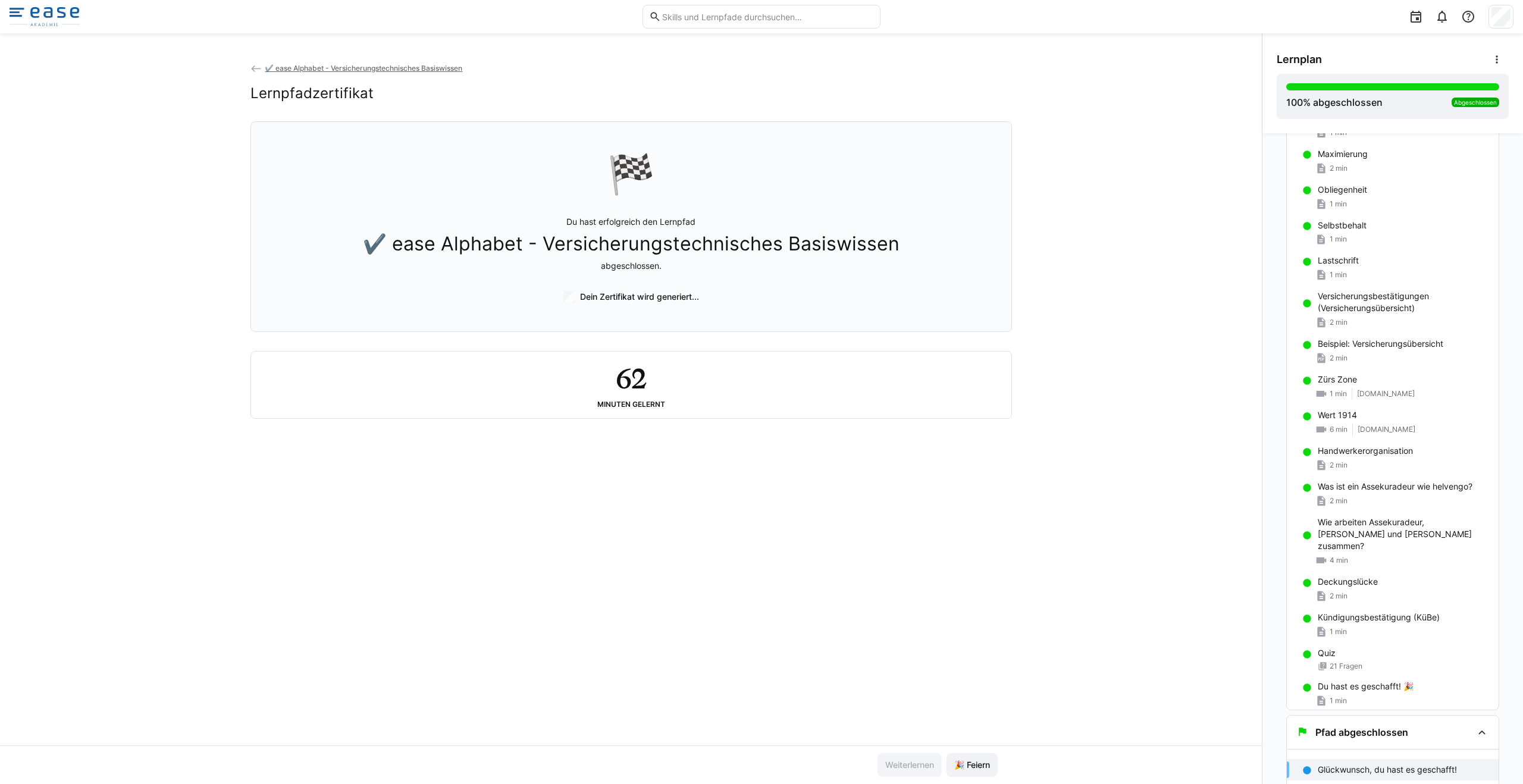
scroll to position [1127, 0]
